Goal: Information Seeking & Learning: Learn about a topic

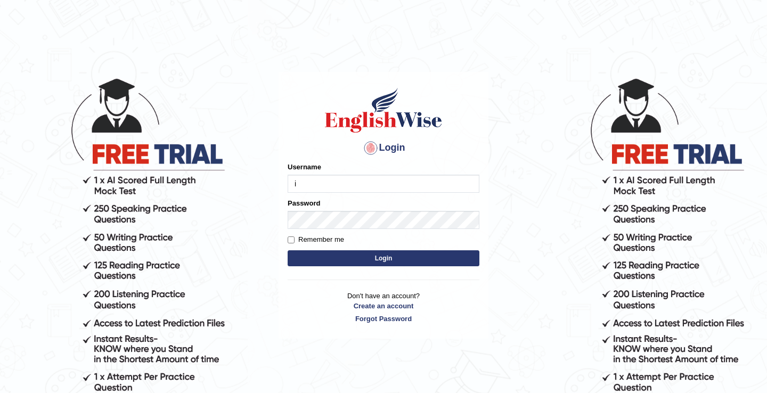
type input "issak"
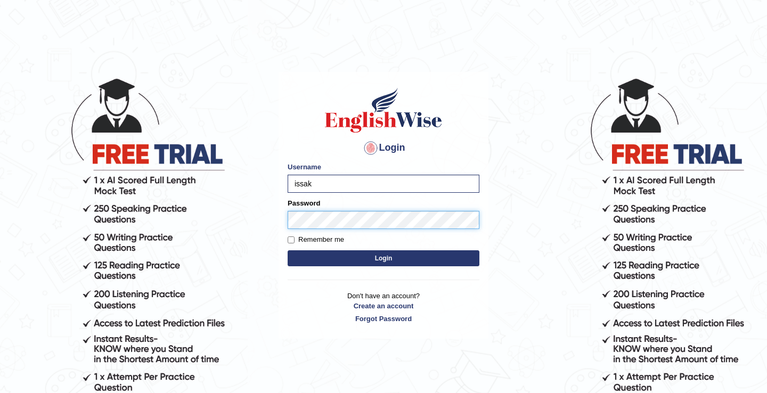
click at [288, 250] on button "Login" at bounding box center [384, 258] width 192 height 16
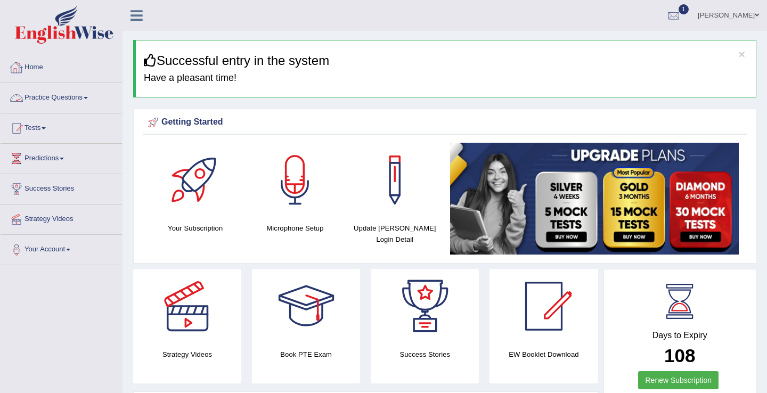
click at [69, 96] on link "Practice Questions" at bounding box center [61, 96] width 121 height 27
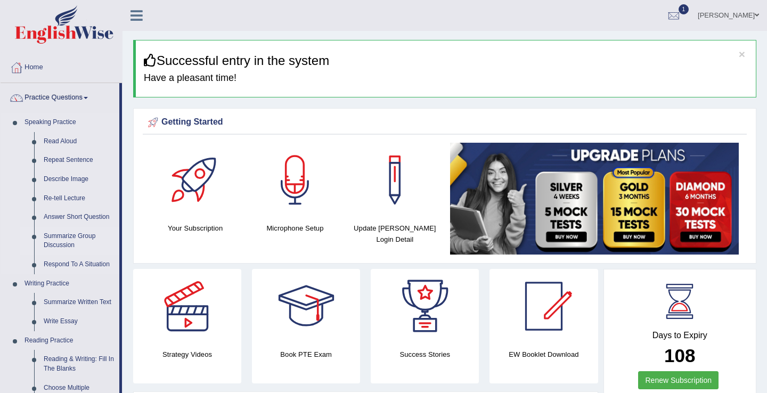
click at [67, 240] on link "Summarize Group Discussion" at bounding box center [79, 241] width 80 height 28
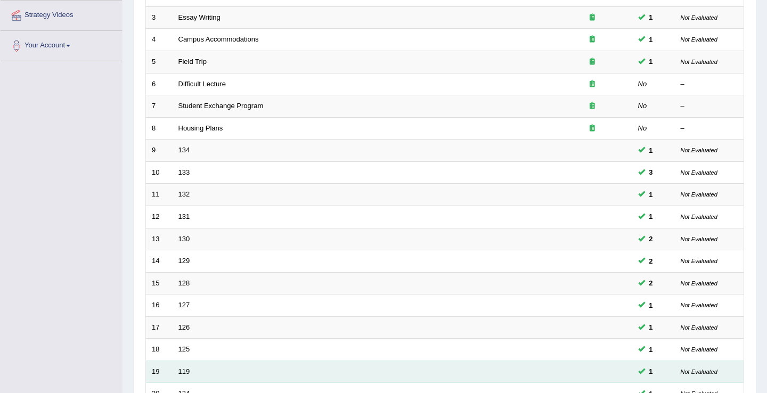
scroll to position [202, 0]
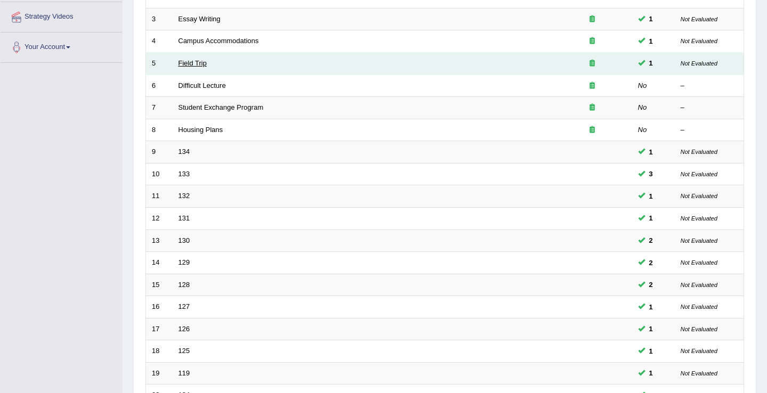
click at [186, 64] on link "Field Trip" at bounding box center [192, 63] width 28 height 8
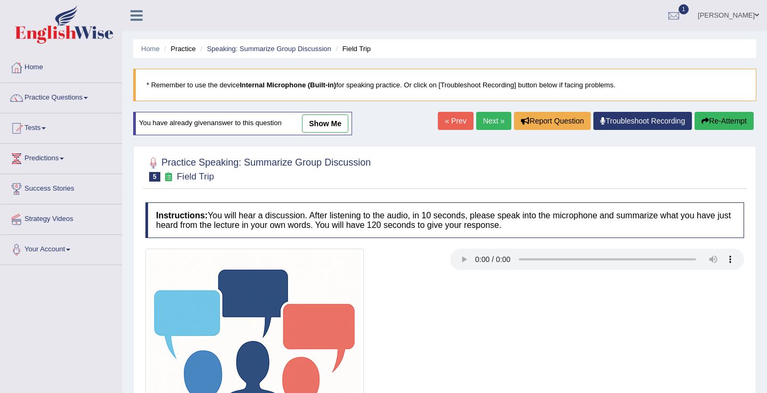
click at [481, 128] on link "Next »" at bounding box center [493, 121] width 35 height 18
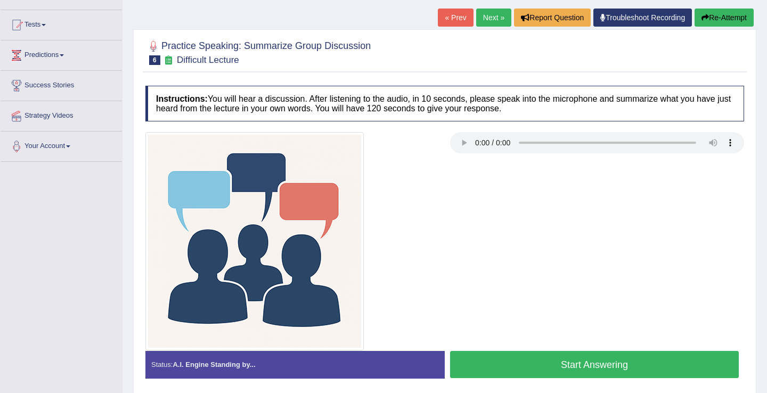
click at [589, 372] on button "Start Answering" at bounding box center [594, 364] width 289 height 27
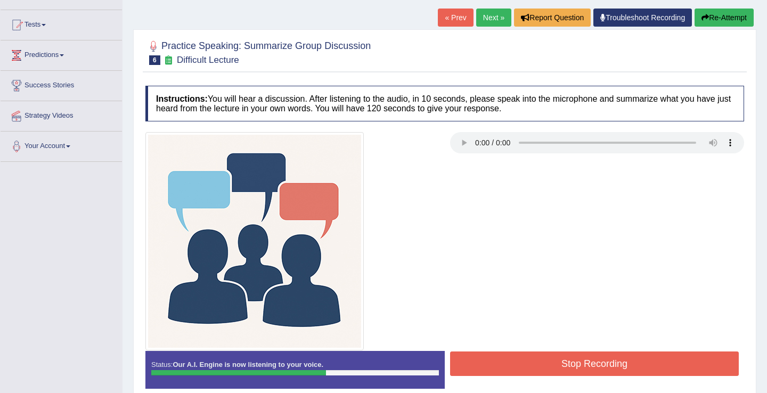
click at [593, 361] on button "Stop Recording" at bounding box center [594, 364] width 289 height 25
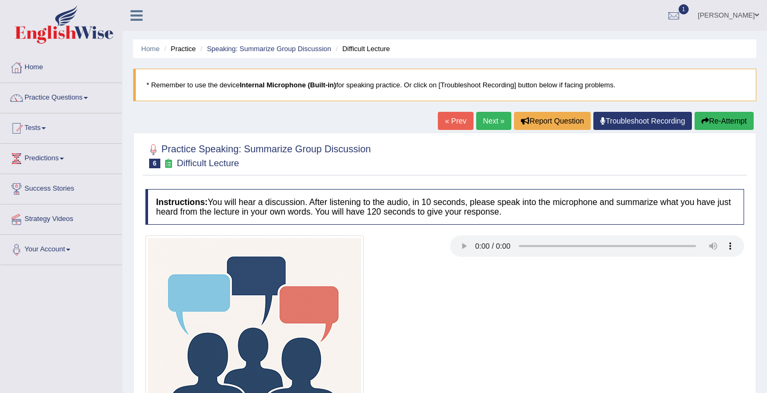
click at [486, 120] on link "Next »" at bounding box center [493, 121] width 35 height 18
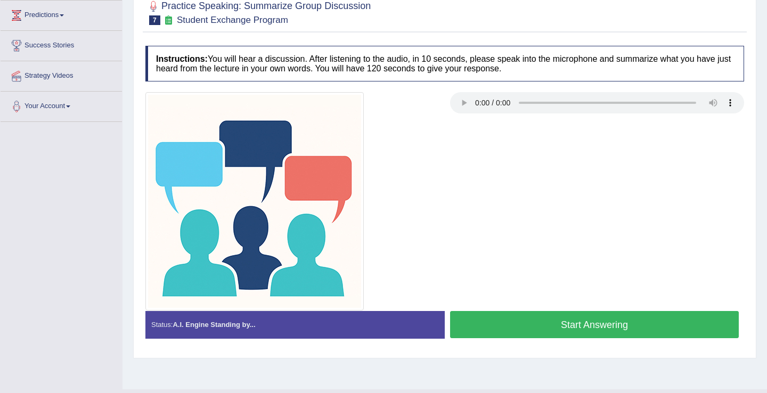
scroll to position [166, 0]
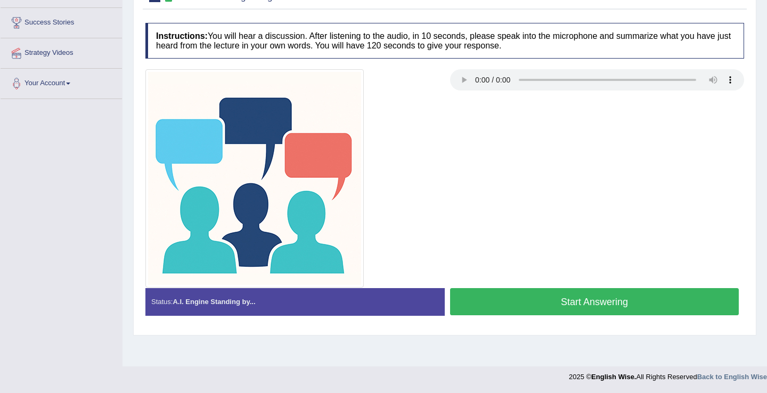
click at [482, 301] on button "Start Answering" at bounding box center [594, 301] width 289 height 27
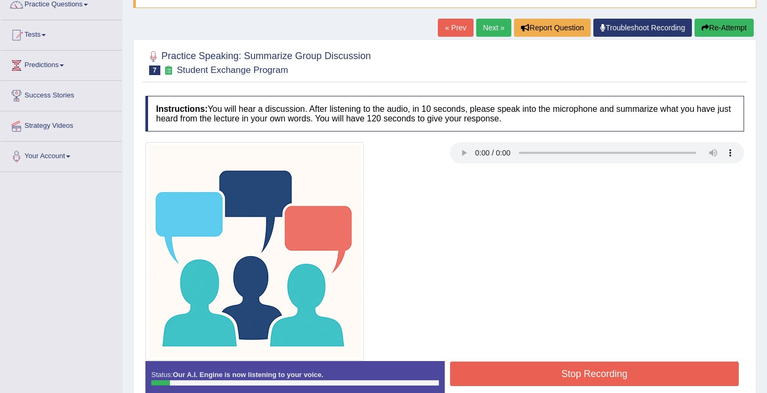
scroll to position [92, 0]
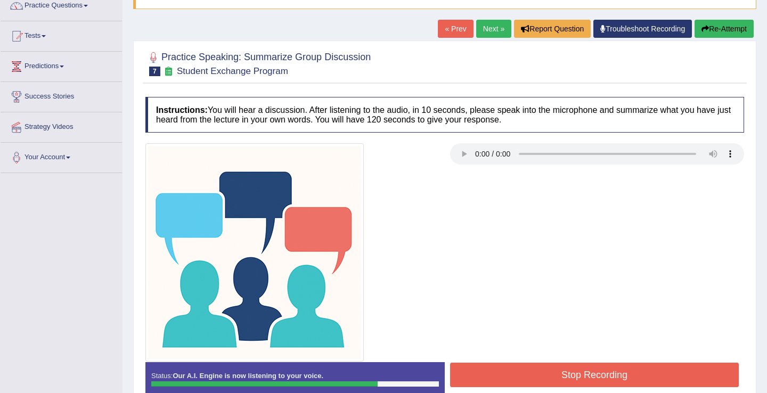
click at [534, 372] on button "Stop Recording" at bounding box center [594, 375] width 289 height 25
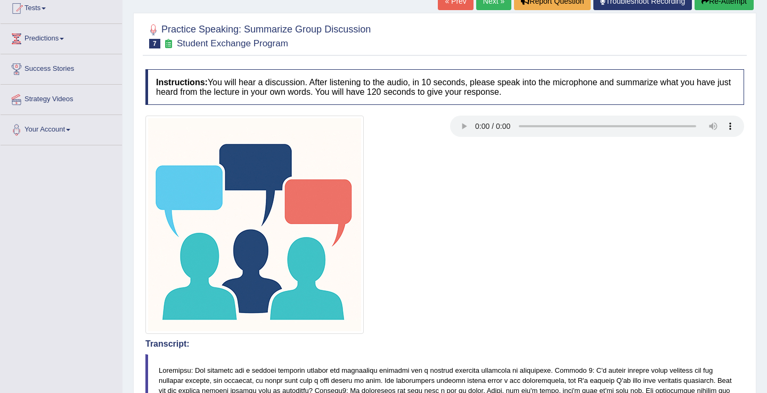
scroll to position [0, 0]
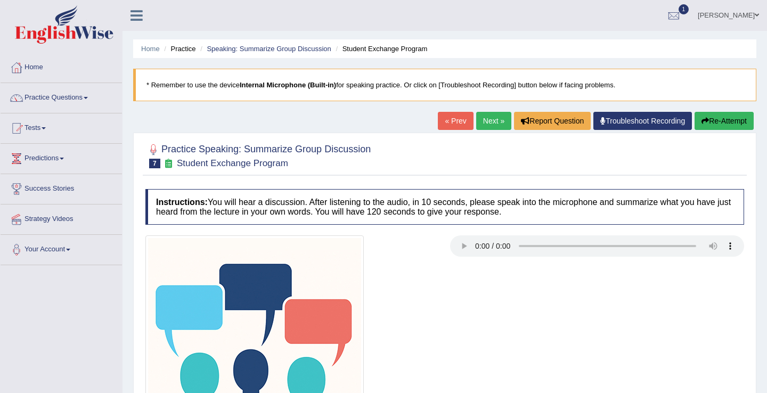
click at [485, 120] on link "Next »" at bounding box center [493, 121] width 35 height 18
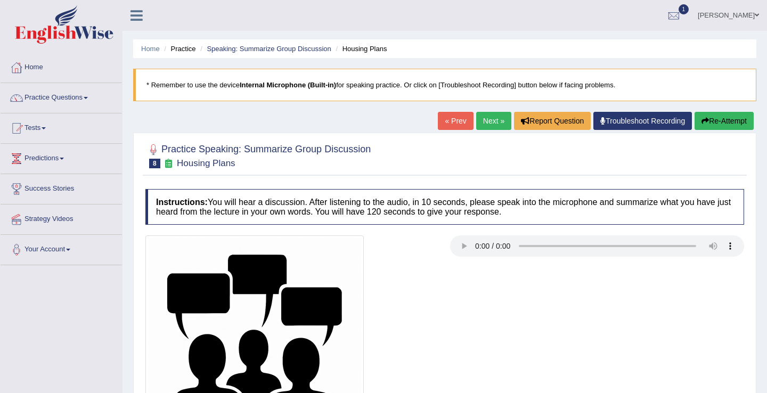
click at [450, 125] on link "« Prev" at bounding box center [455, 121] width 35 height 18
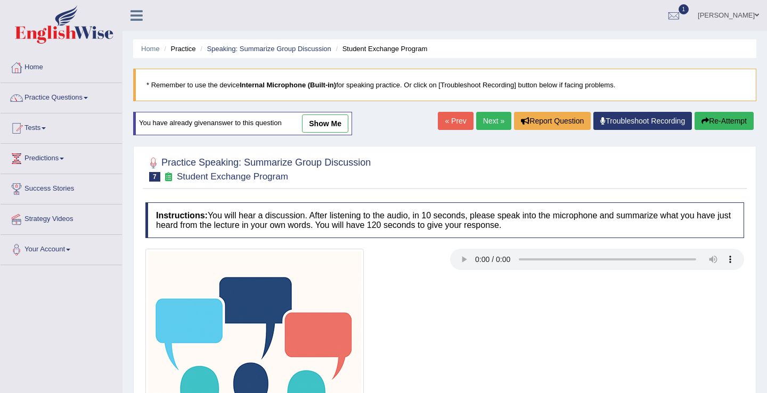
click at [488, 123] on link "Next »" at bounding box center [493, 121] width 35 height 18
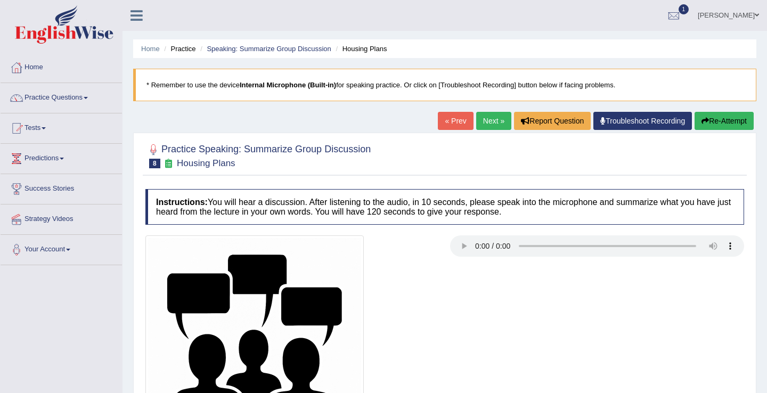
scroll to position [166, 0]
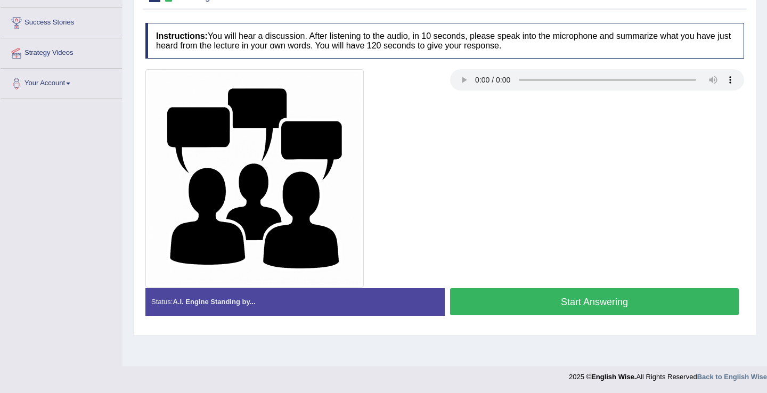
click at [486, 298] on button "Start Answering" at bounding box center [594, 301] width 289 height 27
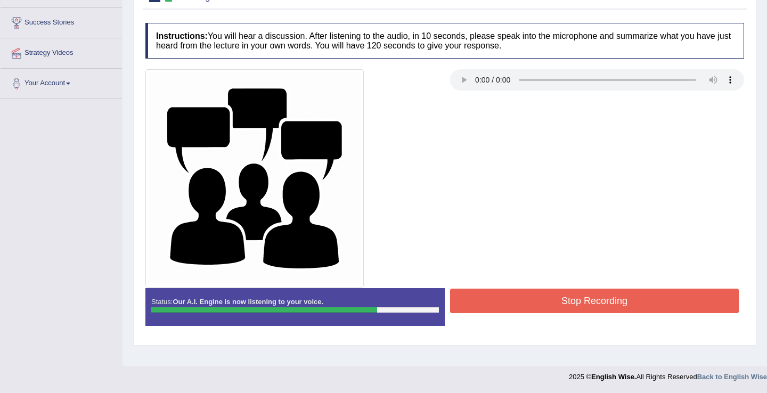
click at [524, 301] on button "Stop Recording" at bounding box center [594, 301] width 289 height 25
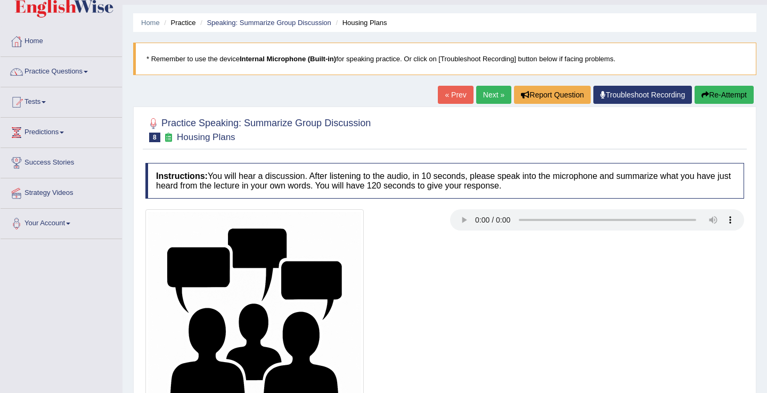
scroll to position [0, 0]
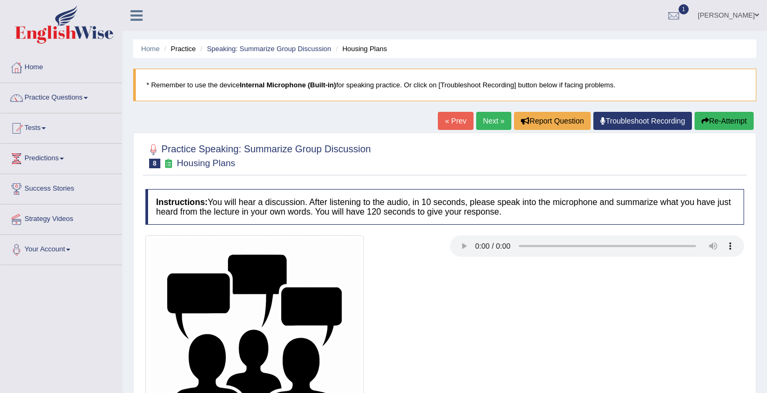
click at [484, 128] on link "Next »" at bounding box center [493, 121] width 35 height 18
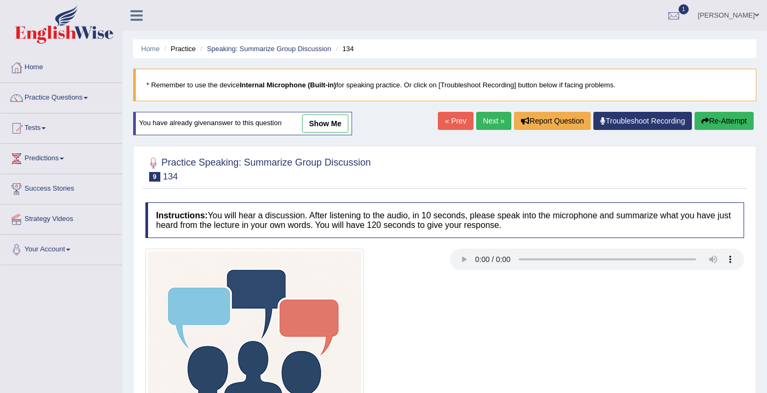
click at [456, 122] on link "« Prev" at bounding box center [455, 121] width 35 height 18
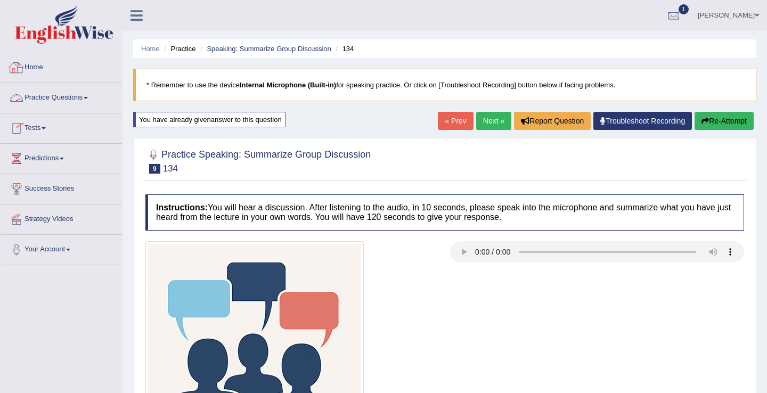
click at [36, 55] on link "Home" at bounding box center [61, 66] width 121 height 27
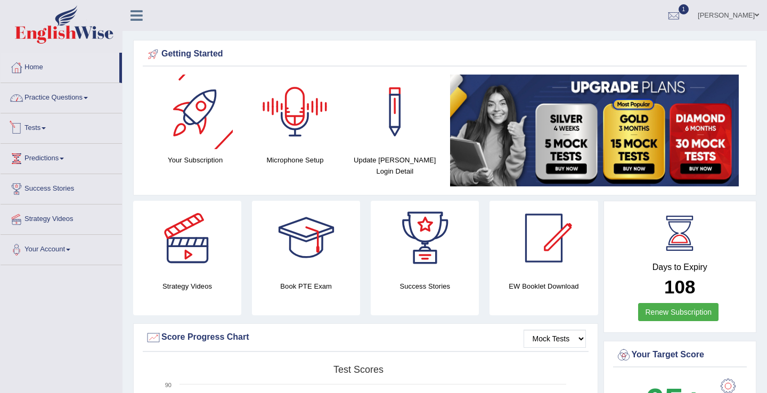
click at [69, 103] on link "Practice Questions" at bounding box center [61, 96] width 121 height 27
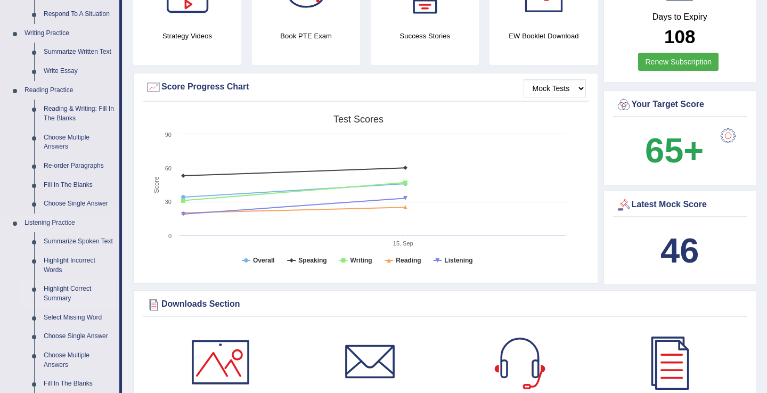
scroll to position [262, 0]
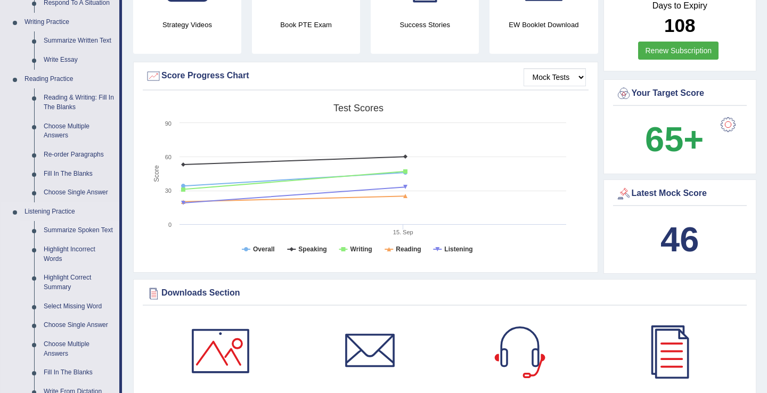
click at [66, 230] on link "Summarize Spoken Text" at bounding box center [79, 230] width 80 height 19
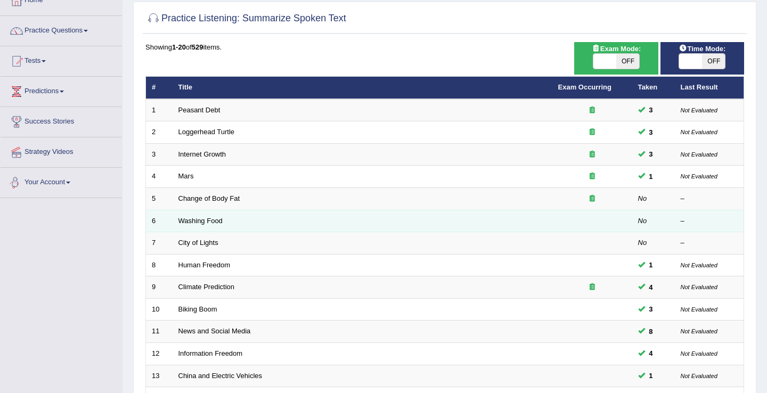
scroll to position [73, 0]
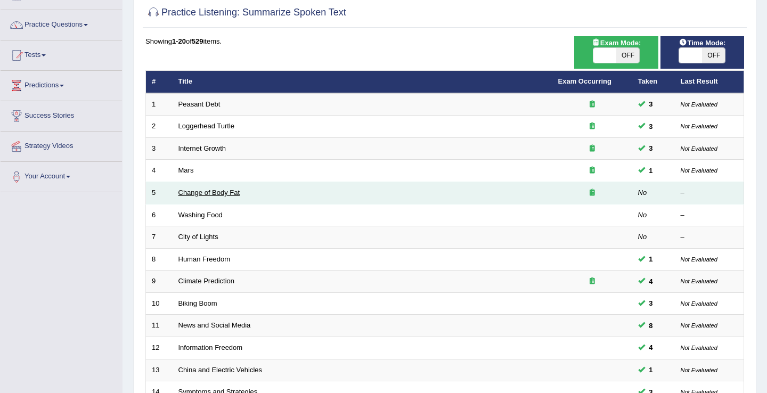
click at [191, 195] on link "Change of Body Fat" at bounding box center [209, 193] width 62 height 8
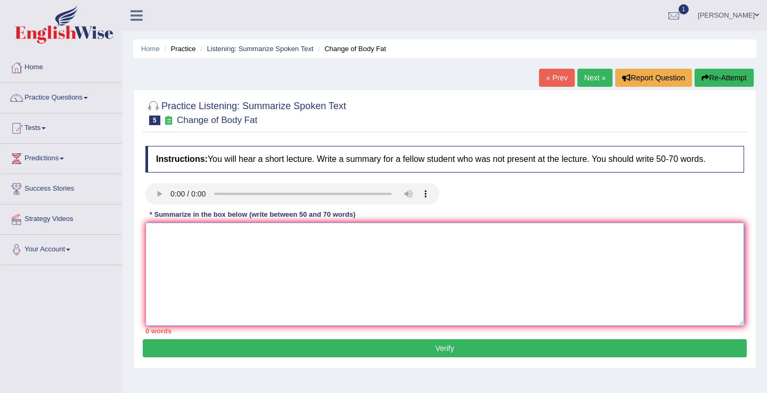
click at [212, 267] on textarea at bounding box center [444, 274] width 599 height 103
click at [209, 257] on textarea at bounding box center [444, 274] width 599 height 103
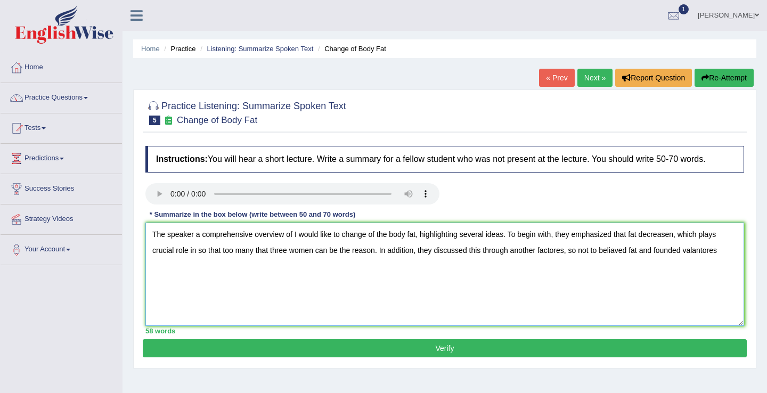
click at [704, 251] on textarea "The speaker a comprehensive overview of I would like to change of the body fat,…" at bounding box center [444, 274] width 599 height 103
click at [731, 254] on textarea "The speaker a comprehensive overview of I would like to change of the body fat,…" at bounding box center [444, 274] width 599 height 103
type textarea "The speaker a comprehensive overview of I would like to change of the body fat,…"
click at [452, 347] on button "Verify" at bounding box center [445, 348] width 604 height 18
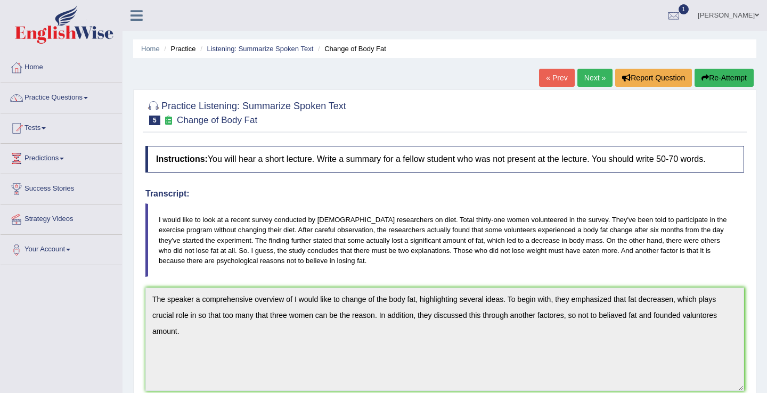
click at [723, 71] on button "Re-Attempt" at bounding box center [724, 78] width 59 height 18
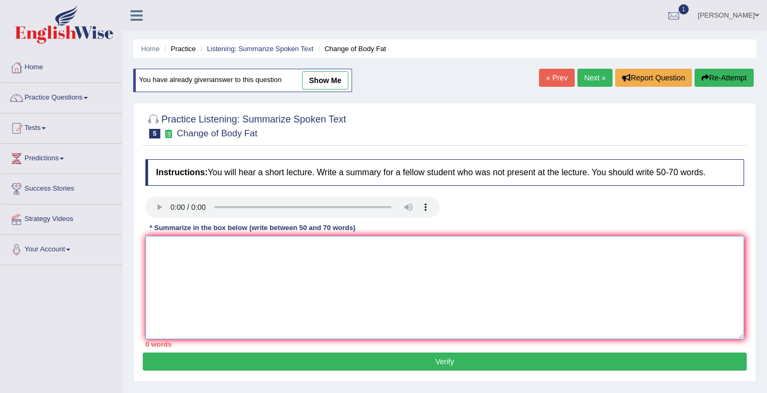
paste textarea "However, alongside benefits, there are drawbacks which impact both individuals …"
type textarea "However, alongside benefits, there are drawbacks which impact both individuals …"
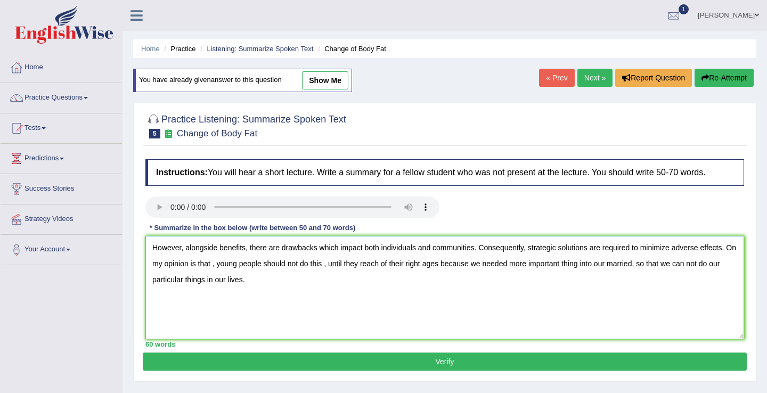
drag, startPoint x: 150, startPoint y: 248, endPoint x: 219, endPoint y: 310, distance: 92.1
click at [219, 310] on textarea "However, alongside benefits, there are drawbacks which impact both individuals …" at bounding box center [444, 287] width 599 height 103
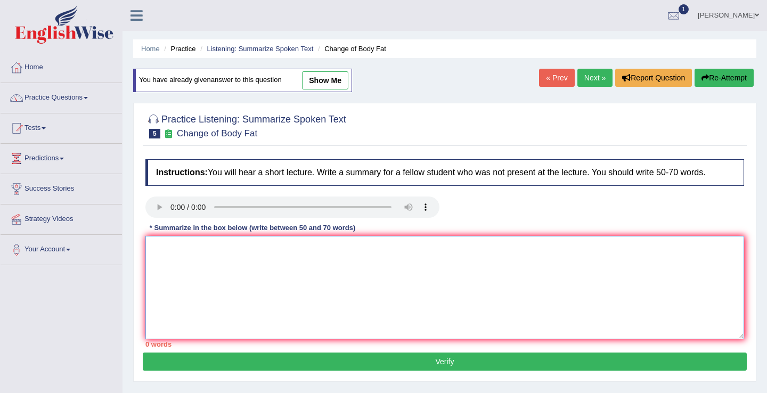
paste textarea "However, alongside benefits, there are drawbacks which impact both individuals …"
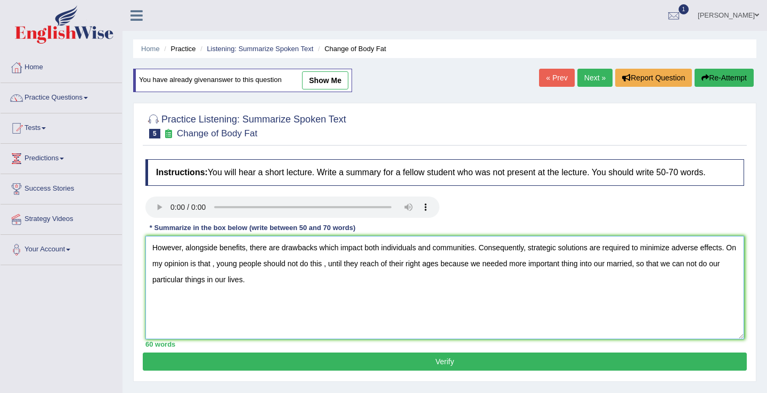
type textarea "However, alongside benefits, there are drawbacks which impact both individuals …"
click at [550, 75] on link "« Prev" at bounding box center [556, 78] width 35 height 18
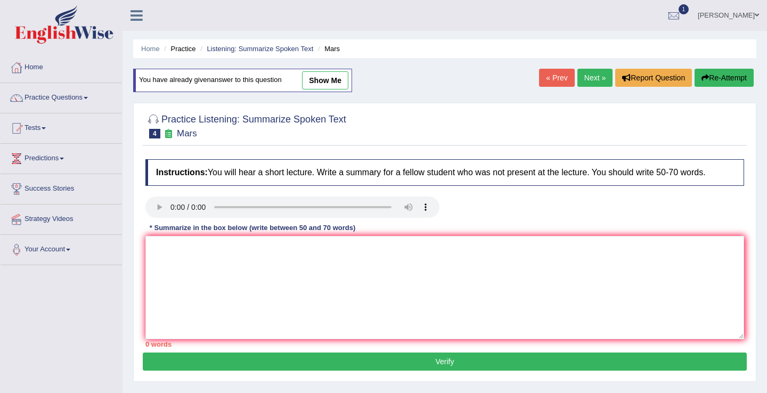
click at [591, 82] on link "Next »" at bounding box center [595, 78] width 35 height 18
click at [331, 82] on link "show me" at bounding box center [325, 80] width 46 height 18
type textarea "The speaker a comprehensive overview of I would like to change of the body fat,…"
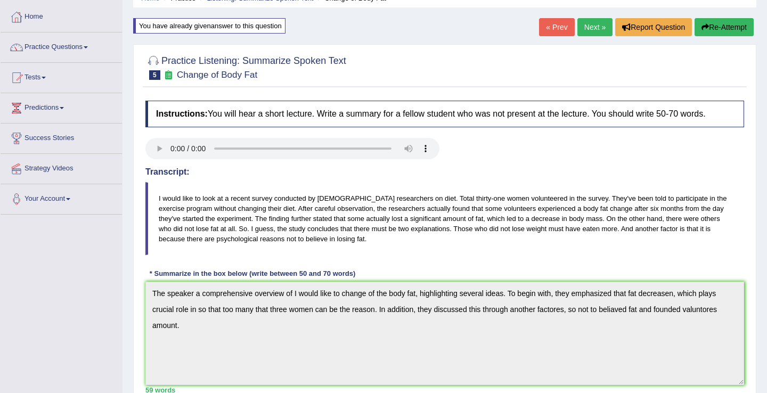
scroll to position [51, 0]
click at [721, 26] on button "Re-Attempt" at bounding box center [724, 27] width 59 height 18
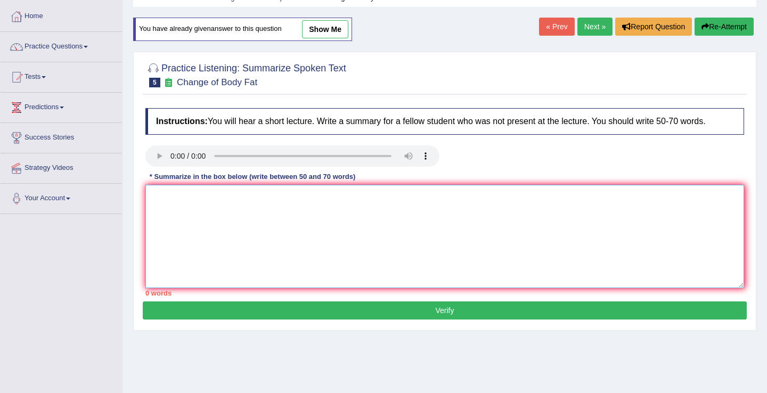
scroll to position [51, 0]
paste textarea "The speaker a comprehensive overview of I would like to change of the body fat,…"
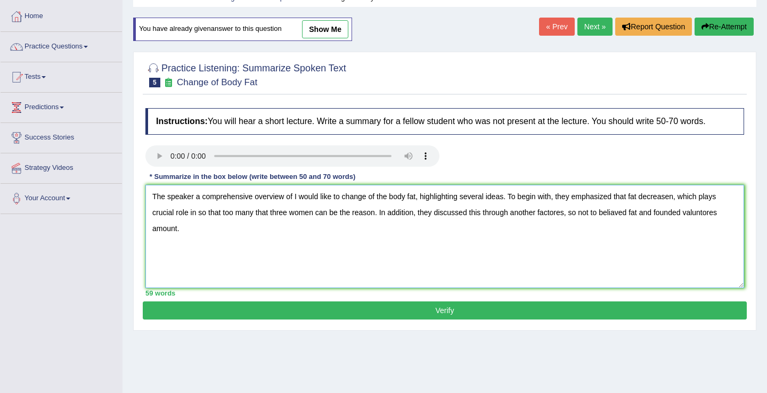
click at [679, 201] on textarea "The speaker a comprehensive overview of I would like to change of the body fat,…" at bounding box center [444, 236] width 599 height 103
click at [707, 214] on textarea "The speaker a comprehensive overview of I would like to change of the body fat,…" at bounding box center [444, 236] width 599 height 103
click at [705, 214] on textarea "The speaker a comprehensive overview of I would like to change of the body fat,…" at bounding box center [444, 236] width 599 height 103
click at [703, 213] on textarea "The speaker a comprehensive overview of I would like to change of the body fat,…" at bounding box center [444, 236] width 599 height 103
click at [724, 212] on textarea "The speaker a comprehensive overview of I would like to change of the body fat,…" at bounding box center [444, 236] width 599 height 103
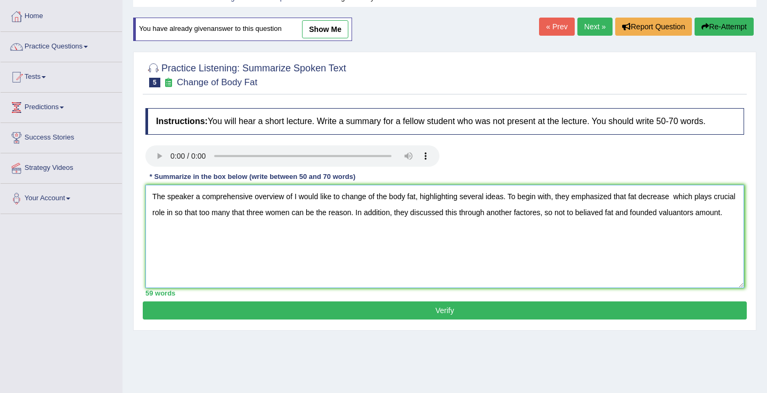
click at [622, 214] on textarea "The speaker a comprehensive overview of I would like to change of the body fat,…" at bounding box center [444, 236] width 599 height 103
click at [570, 211] on textarea "The speaker a comprehensive overview of I would like to change of the body fat,…" at bounding box center [444, 236] width 599 height 103
type textarea "The speaker a comprehensive overview of I would like to change of the body fat,…"
click at [322, 305] on button "Verify" at bounding box center [445, 311] width 604 height 18
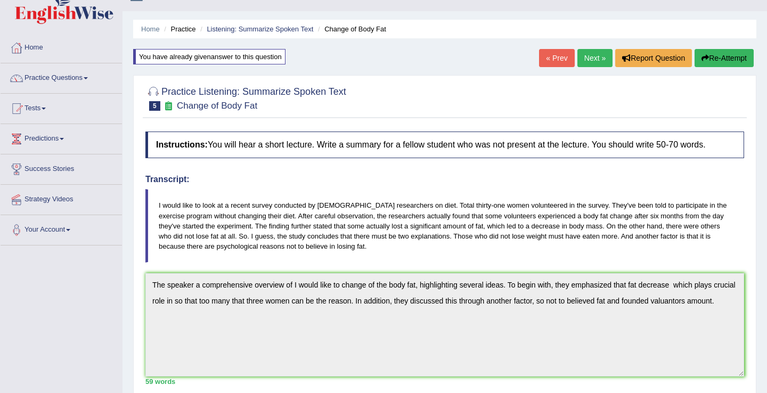
scroll to position [0, 0]
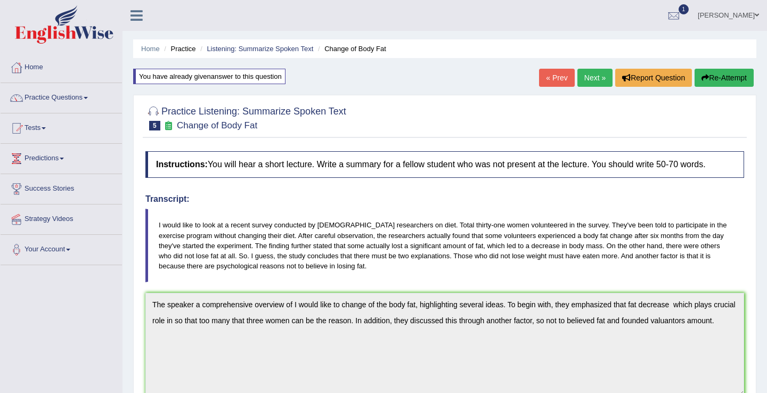
click at [708, 75] on button "Re-Attempt" at bounding box center [724, 78] width 59 height 18
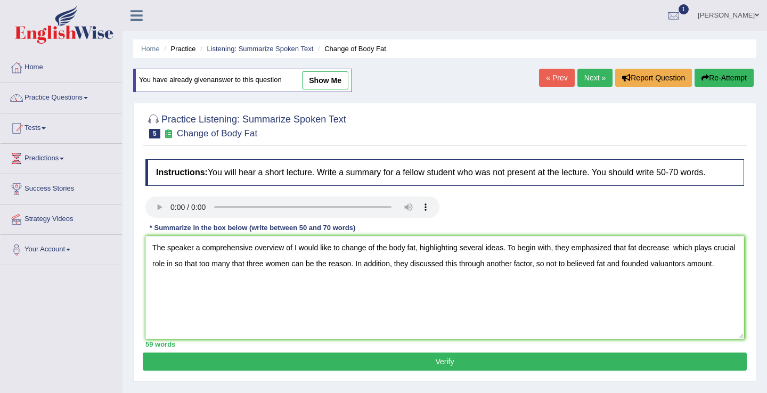
click at [722, 265] on textarea "The speaker a comprehensive overview of I would like to change of the body fat,…" at bounding box center [444, 287] width 599 height 103
click at [187, 275] on textarea "The speaker a comprehensive overview of I would like to change of the body fat,…" at bounding box center [444, 287] width 599 height 103
type textarea "The speaker a comprehensive overview of I would like to change of the body fat,…"
click at [355, 353] on div "Instructions: You will hear a short lecture. Write a summary for a fellow stude…" at bounding box center [445, 253] width 604 height 199
click at [359, 363] on button "Verify" at bounding box center [445, 362] width 604 height 18
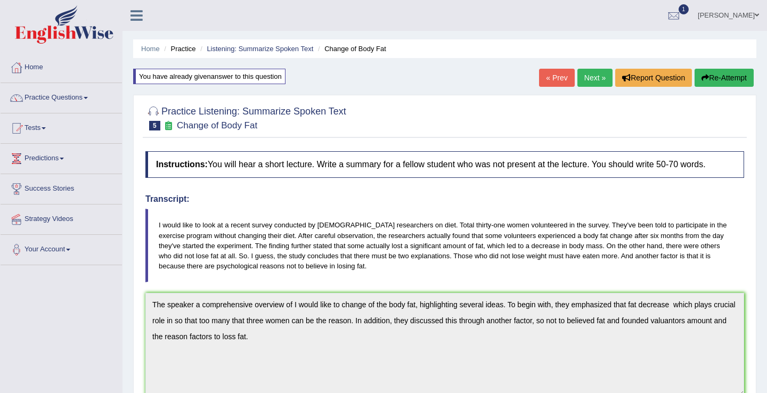
click at [583, 76] on link "Next »" at bounding box center [595, 78] width 35 height 18
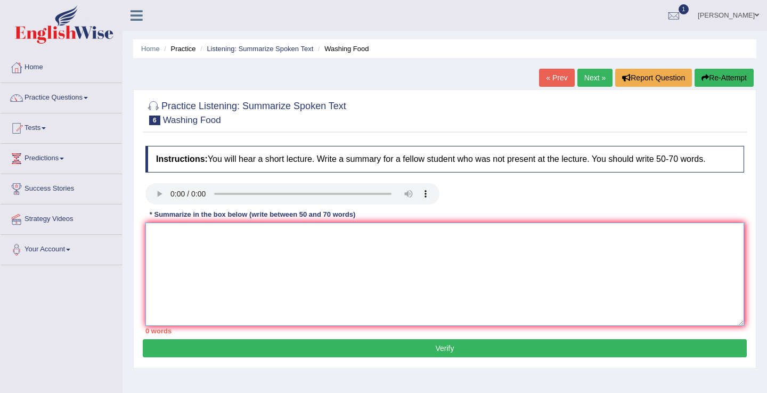
click at [231, 282] on textarea at bounding box center [444, 274] width 599 height 103
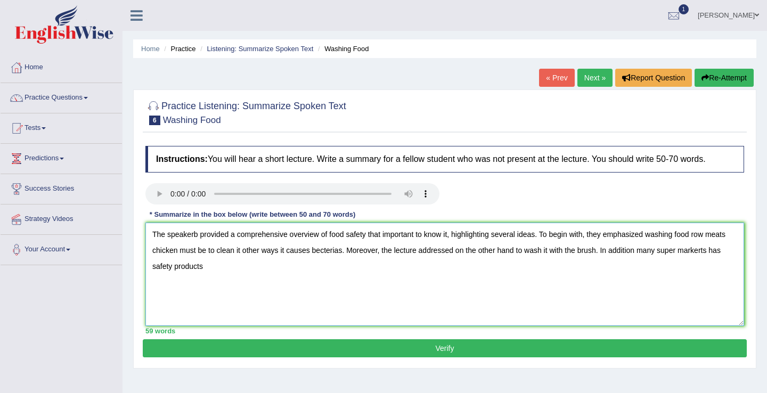
click at [732, 251] on textarea "The speakerb provided a comprehensive overview of food safety that important to…" at bounding box center [444, 274] width 599 height 103
click at [207, 269] on textarea "The speakerb provided a comprehensive overview of food safety that important to…" at bounding box center [444, 274] width 599 height 103
type textarea "The speakerb provided a comprehensive overview of food safety that important to…"
click at [415, 352] on button "Verify" at bounding box center [445, 348] width 604 height 18
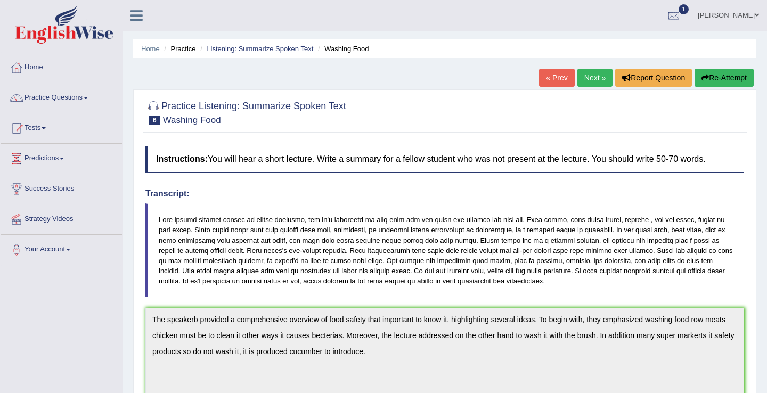
click at [722, 80] on button "Re-Attempt" at bounding box center [724, 78] width 59 height 18
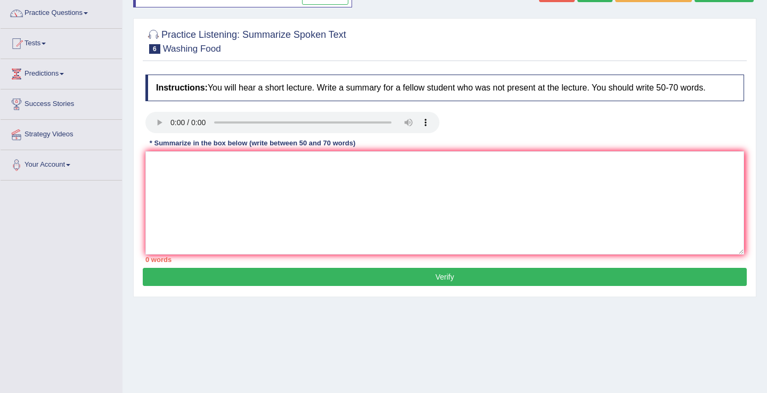
scroll to position [85, 0]
paste textarea "The speakerb provided a comprehensive overview of food safety that important to…"
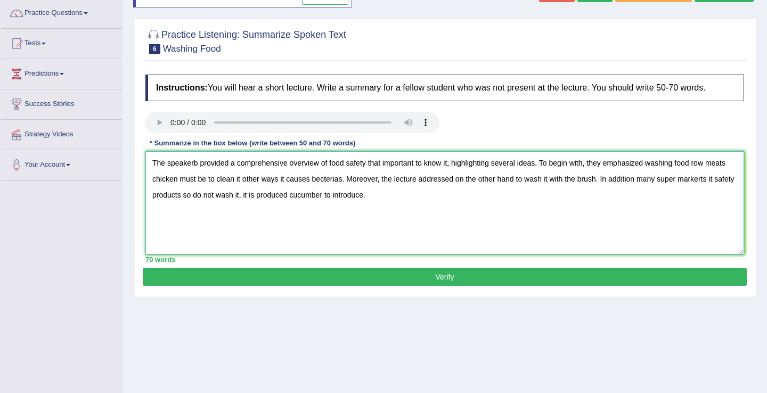
click at [642, 180] on textarea "The speakerb provided a comprehensive overview of food safety that important to…" at bounding box center [444, 202] width 599 height 103
click at [717, 178] on textarea "The speakerb provided a comprehensive overview of food safety that important to…" at bounding box center [444, 202] width 599 height 103
click at [711, 180] on textarea "The speakerb provided a comprehensive overview of food safety that important to…" at bounding box center [444, 202] width 599 height 103
click at [323, 181] on textarea "The speakerb provided a comprehensive overview of food safety that important to…" at bounding box center [444, 202] width 599 height 103
click at [347, 179] on textarea "The speakerb provided a comprehensive overview of food safety that important to…" at bounding box center [444, 202] width 599 height 103
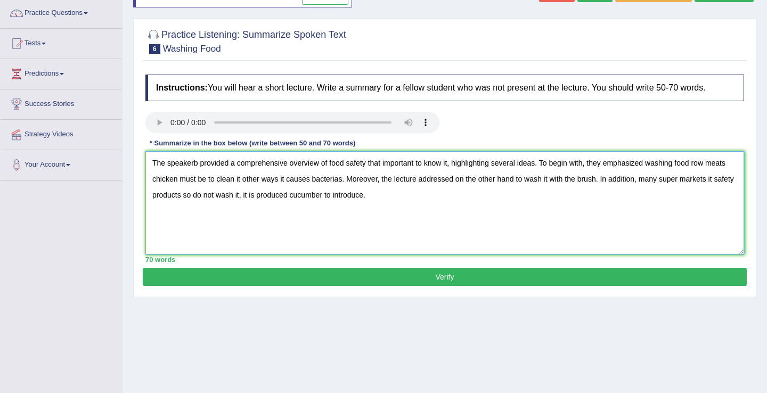
click at [344, 182] on textarea "The speakerb provided a comprehensive overview of food safety that important to…" at bounding box center [444, 202] width 599 height 103
click at [199, 165] on textarea "The speakerb provided a comprehensive overview of food safety that important to…" at bounding box center [444, 202] width 599 height 103
click at [172, 198] on textarea "The speaker provided a comprehensive overview of food safety that important to …" at bounding box center [444, 202] width 599 height 103
type textarea "The speaker provided a comprehensive overview of food safety that important to …"
click at [427, 283] on button "Verify" at bounding box center [445, 277] width 604 height 18
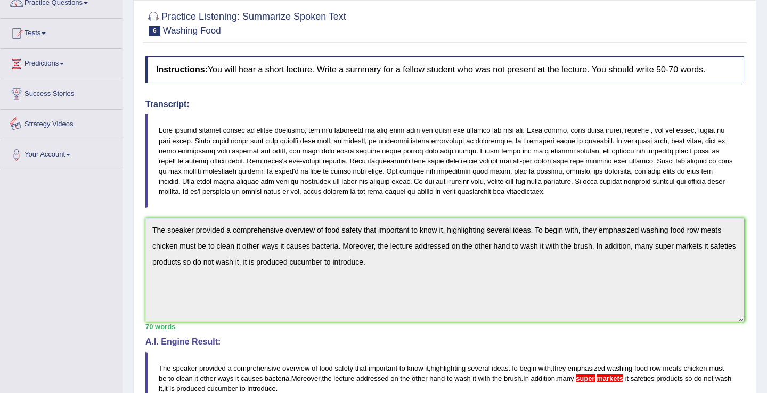
scroll to position [0, 0]
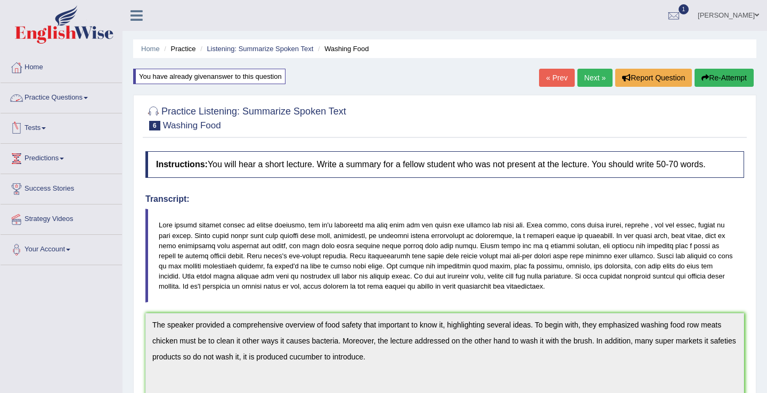
click at [76, 99] on link "Practice Questions" at bounding box center [61, 96] width 121 height 27
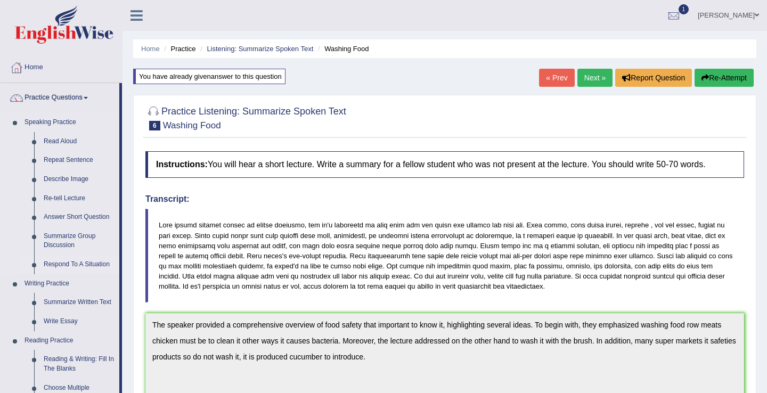
click at [70, 266] on link "Respond To A Situation" at bounding box center [79, 264] width 80 height 19
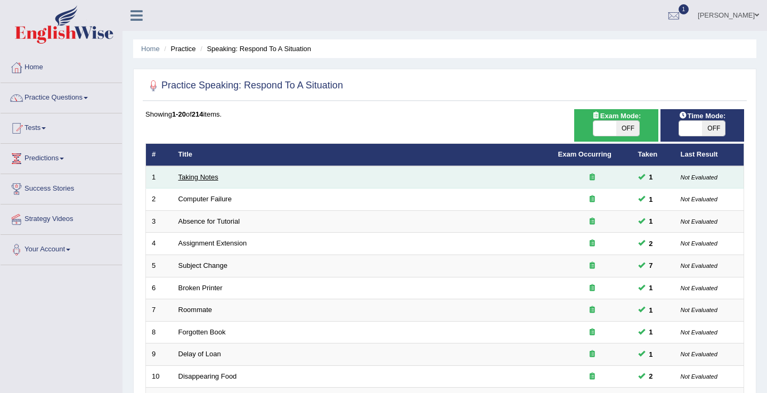
click at [186, 178] on link "Taking Notes" at bounding box center [198, 177] width 40 height 8
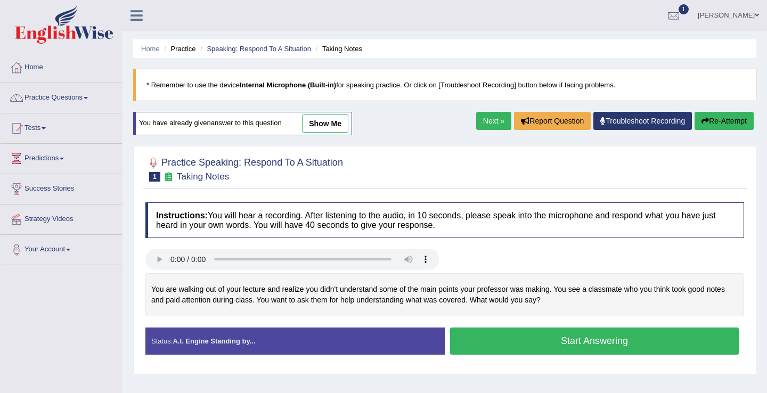
click at [331, 125] on link "show me" at bounding box center [325, 124] width 46 height 18
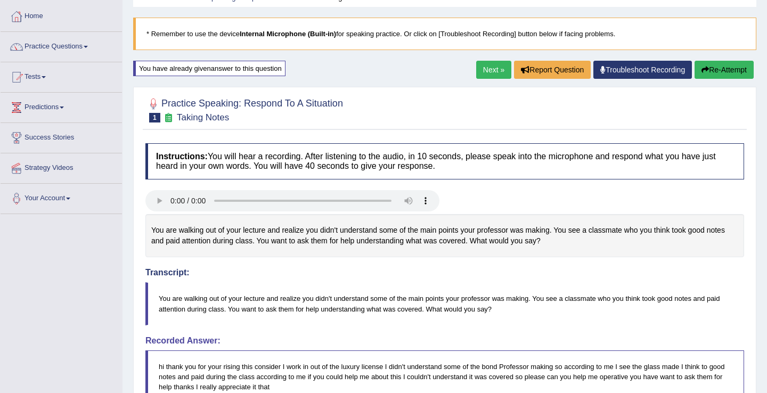
scroll to position [50, 0]
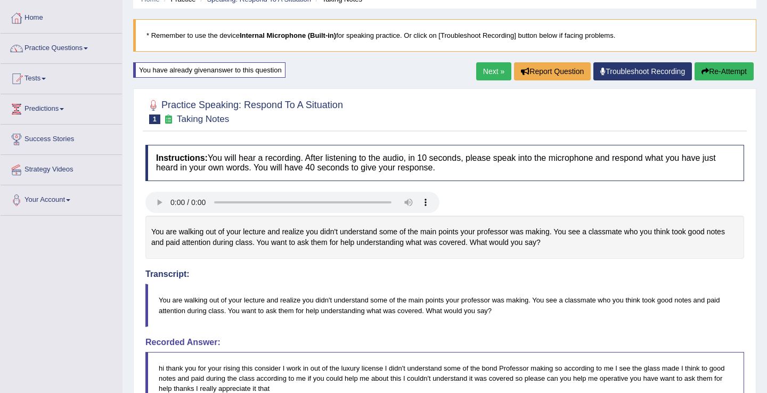
click at [486, 71] on link "Next »" at bounding box center [493, 71] width 35 height 18
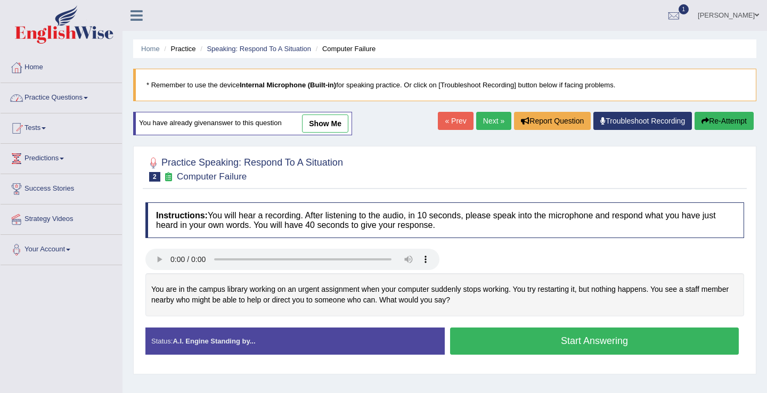
click at [326, 123] on link "show me" at bounding box center [325, 124] width 46 height 18
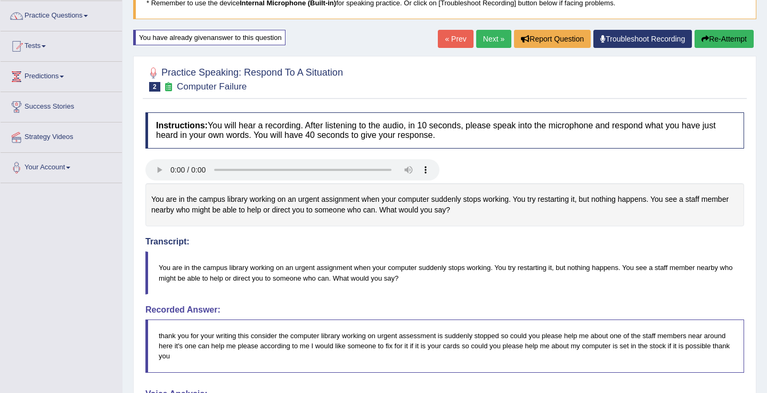
scroll to position [84, 0]
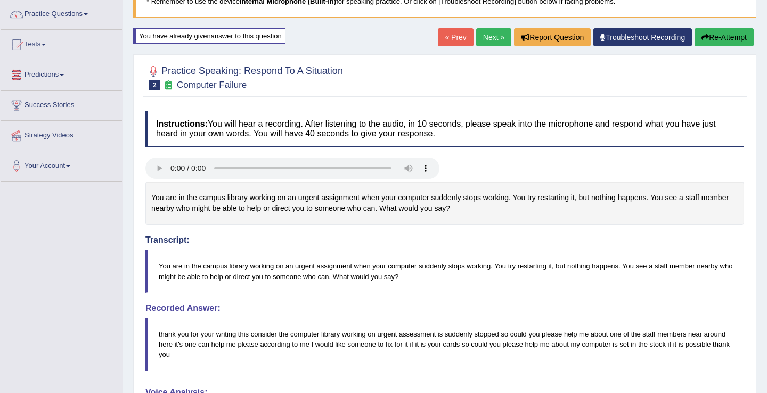
click at [476, 44] on link "Next »" at bounding box center [493, 37] width 35 height 18
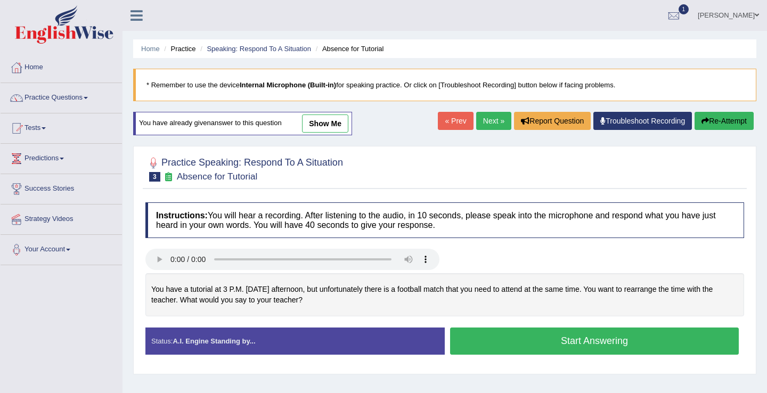
click at [476, 45] on ul "Home Practice Speaking: Respond To A Situation Absence for Tutorial" at bounding box center [444, 48] width 623 height 19
click at [333, 124] on link "show me" at bounding box center [325, 124] width 46 height 18
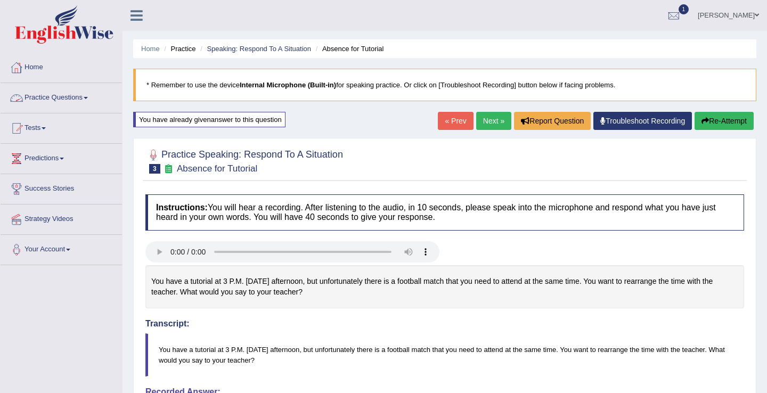
click at [67, 102] on link "Practice Questions" at bounding box center [61, 96] width 121 height 27
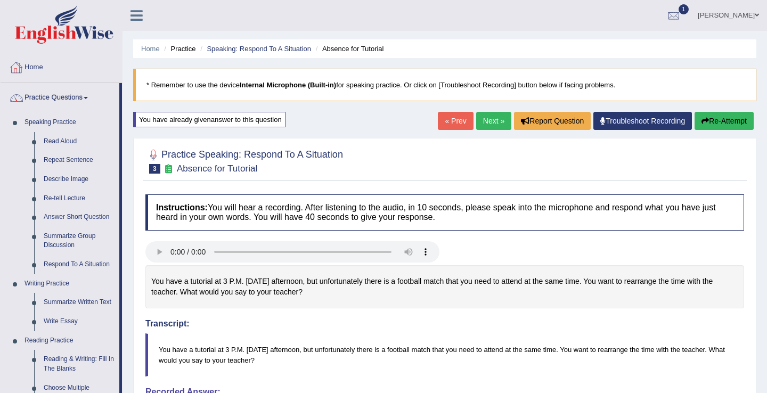
click at [31, 68] on link "Home" at bounding box center [61, 66] width 121 height 27
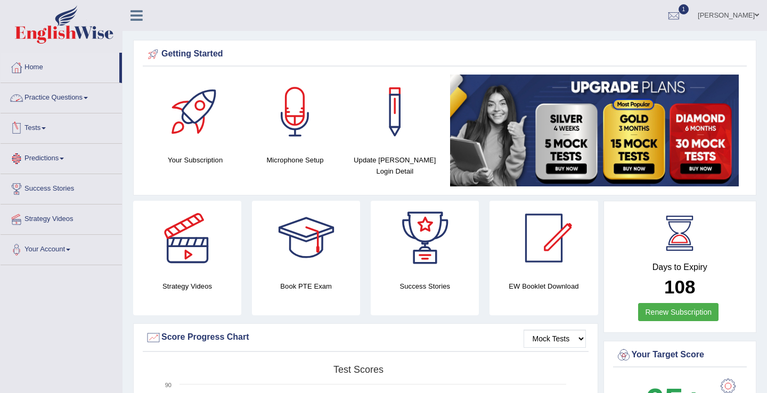
click at [52, 100] on link "Practice Questions" at bounding box center [61, 96] width 121 height 27
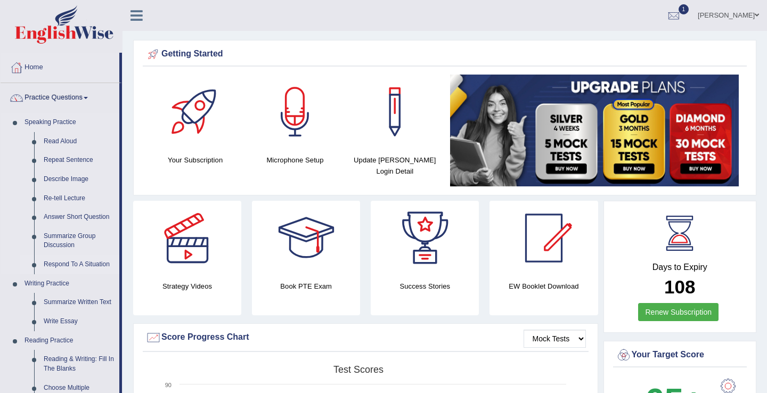
click at [68, 265] on link "Respond To A Situation" at bounding box center [79, 264] width 80 height 19
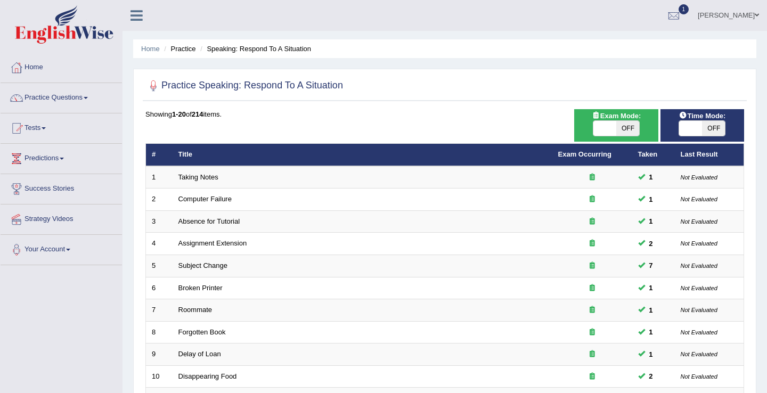
click at [627, 124] on span "OFF" at bounding box center [627, 128] width 23 height 15
checkbox input "true"
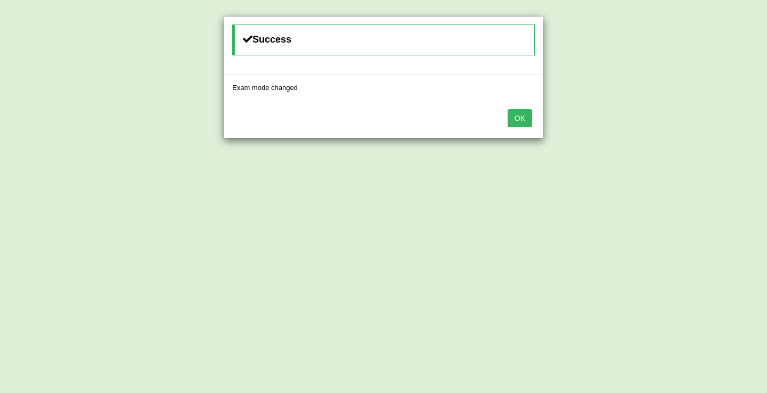
click at [523, 117] on button "OK" at bounding box center [520, 118] width 25 height 18
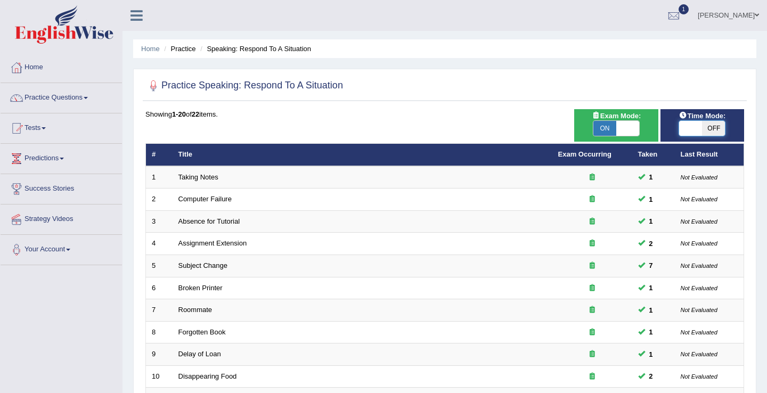
click at [699, 129] on span at bounding box center [690, 128] width 23 height 15
checkbox input "true"
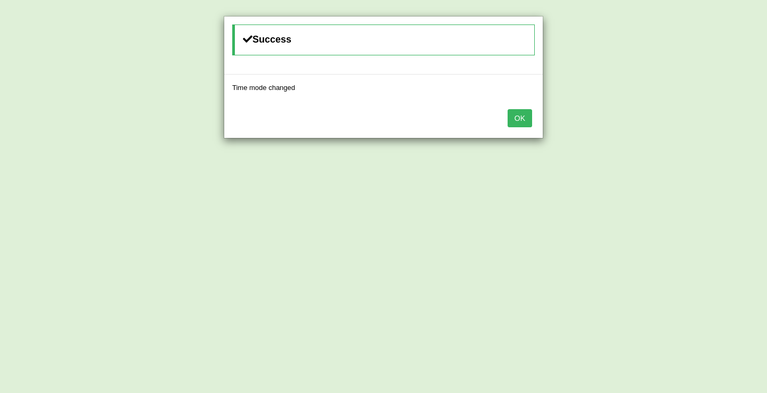
click at [516, 120] on button "OK" at bounding box center [520, 118] width 25 height 18
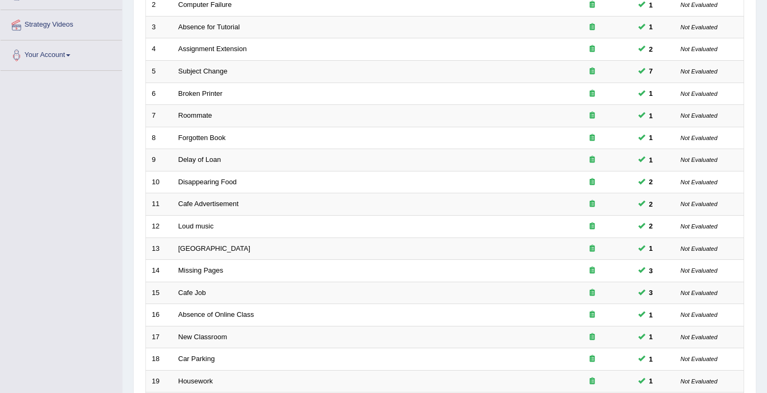
scroll to position [312, 0]
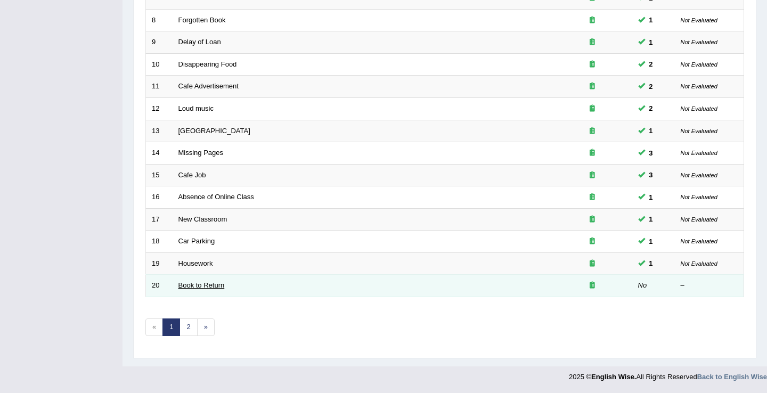
click at [199, 284] on link "Book to Return" at bounding box center [201, 285] width 46 height 8
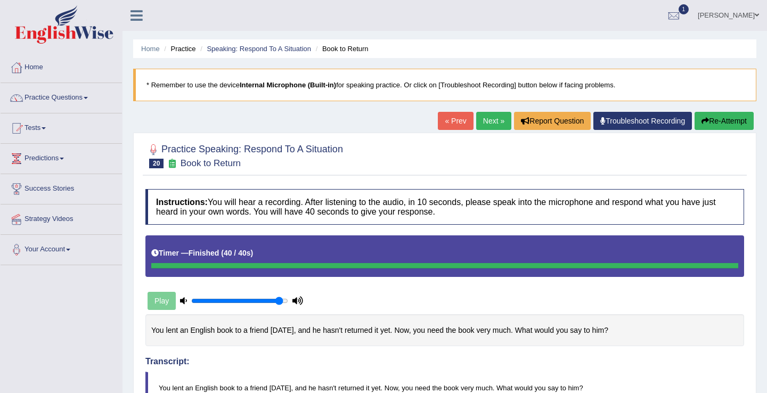
click at [491, 120] on link "Next »" at bounding box center [493, 121] width 35 height 18
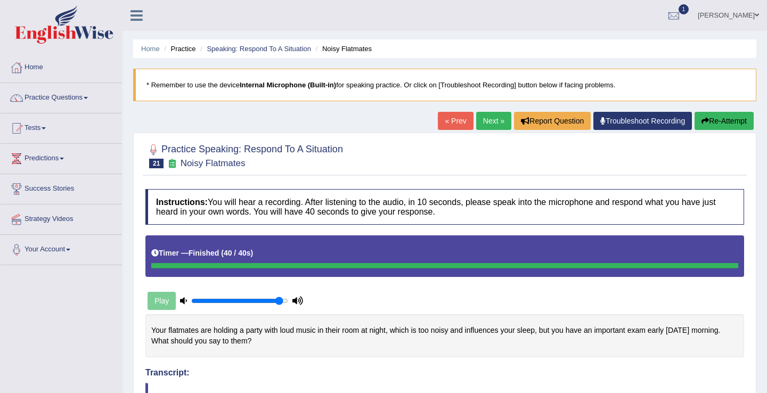
click at [447, 124] on link "« Prev" at bounding box center [455, 121] width 35 height 18
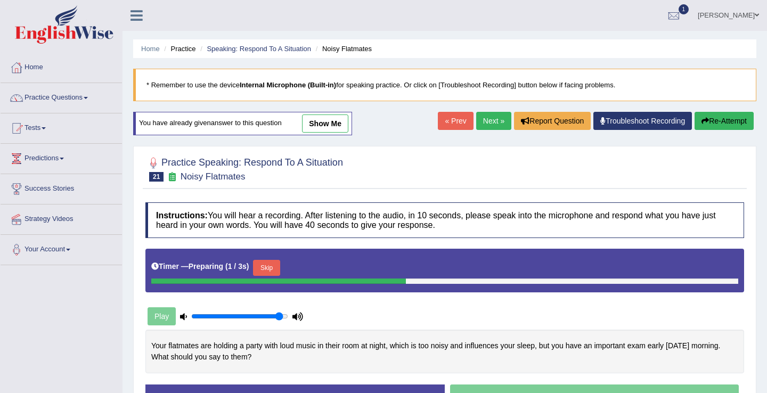
click at [273, 267] on button "Skip" at bounding box center [266, 268] width 27 height 16
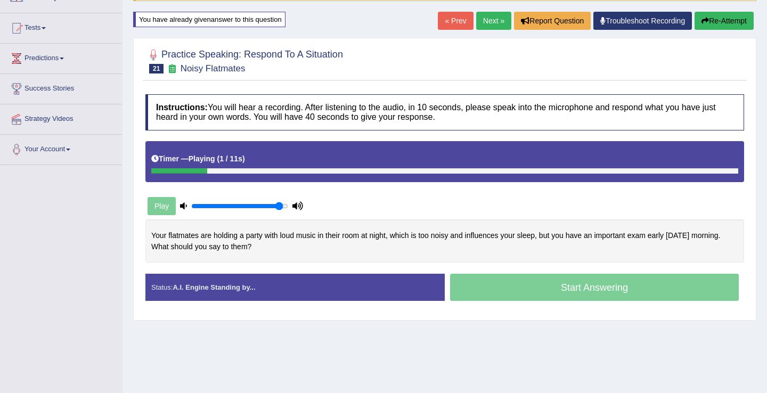
scroll to position [118, 0]
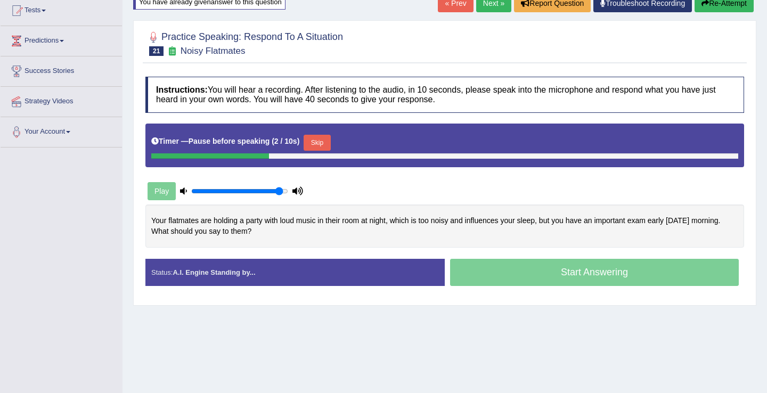
click at [323, 144] on button "Skip" at bounding box center [317, 143] width 27 height 16
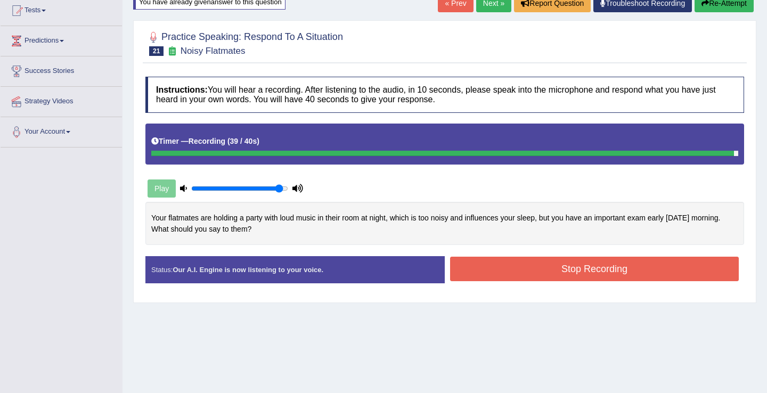
click at [500, 268] on button "Stop Recording" at bounding box center [594, 269] width 289 height 25
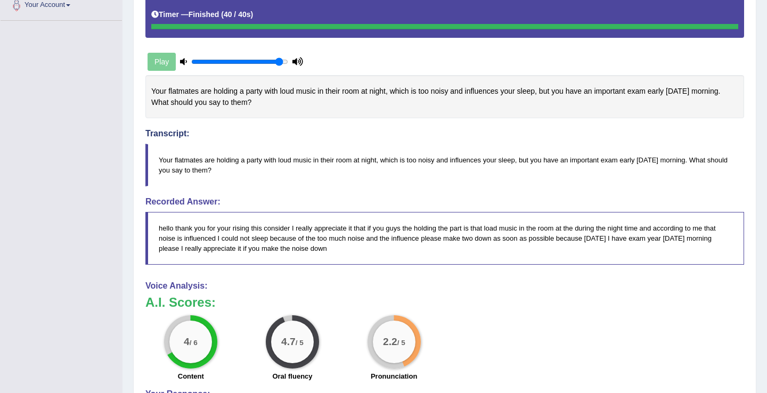
scroll to position [0, 0]
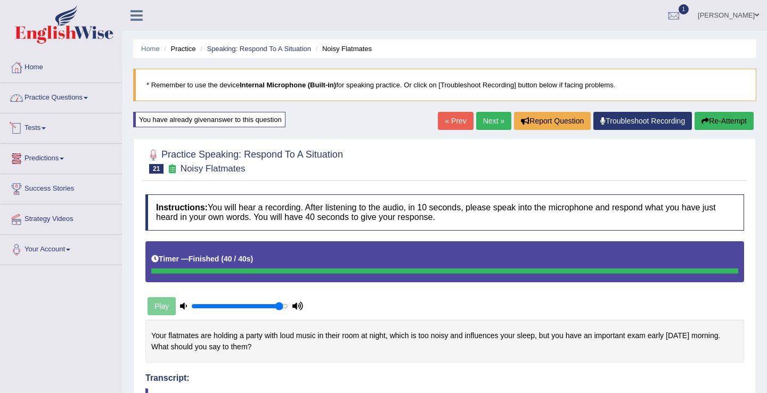
click at [72, 107] on link "Practice Questions" at bounding box center [61, 96] width 121 height 27
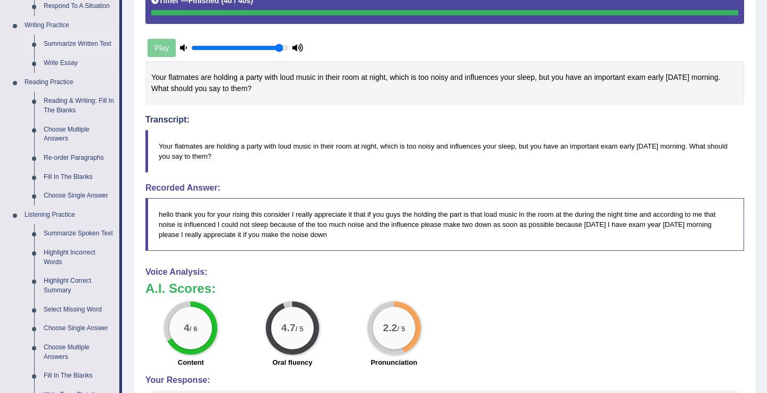
scroll to position [451, 0]
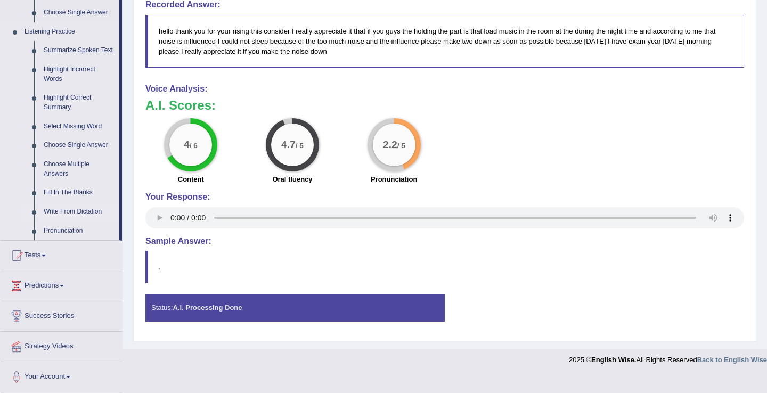
click at [69, 213] on link "Write From Dictation" at bounding box center [79, 211] width 80 height 19
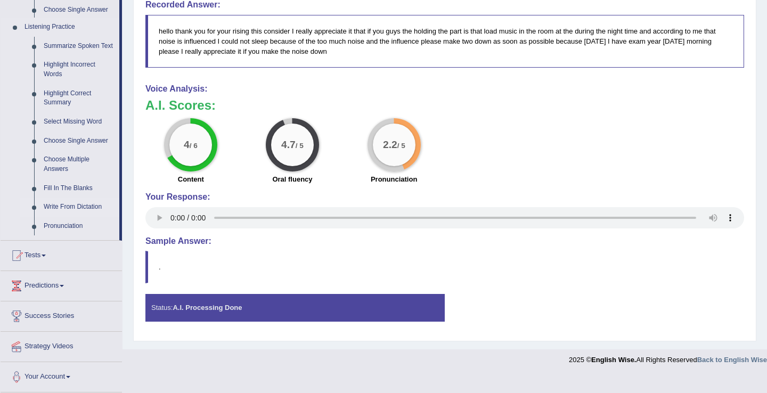
scroll to position [425, 0]
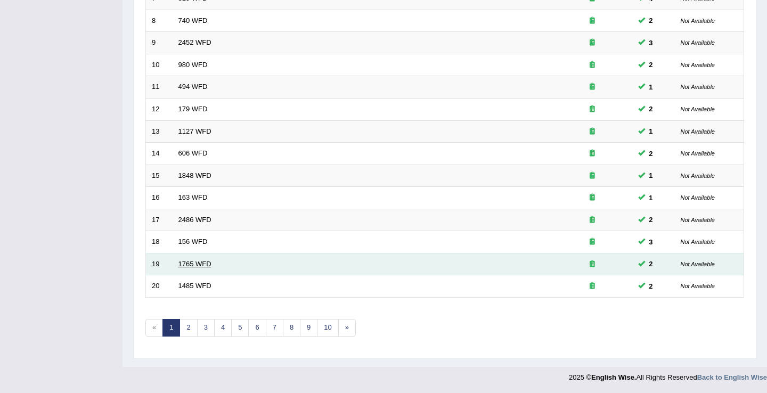
scroll to position [312, 0]
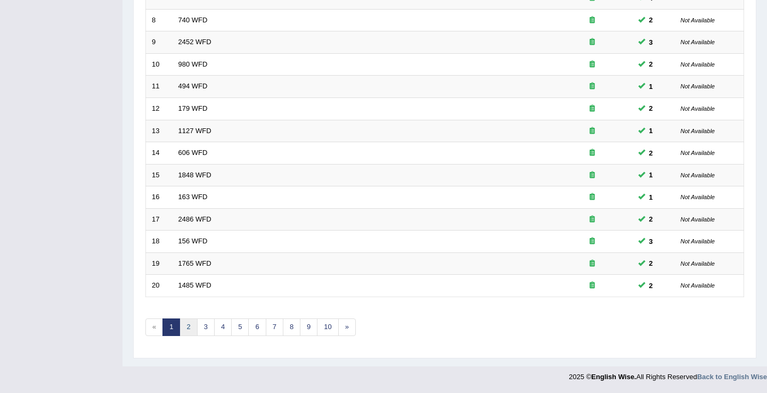
click at [185, 325] on link "2" at bounding box center [189, 328] width 18 height 18
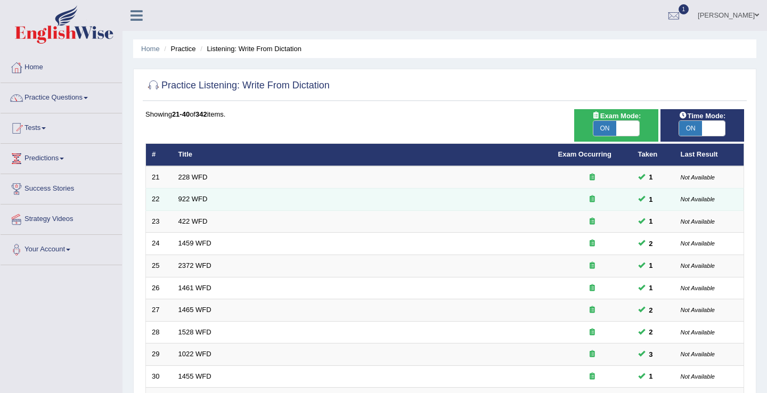
scroll to position [312, 0]
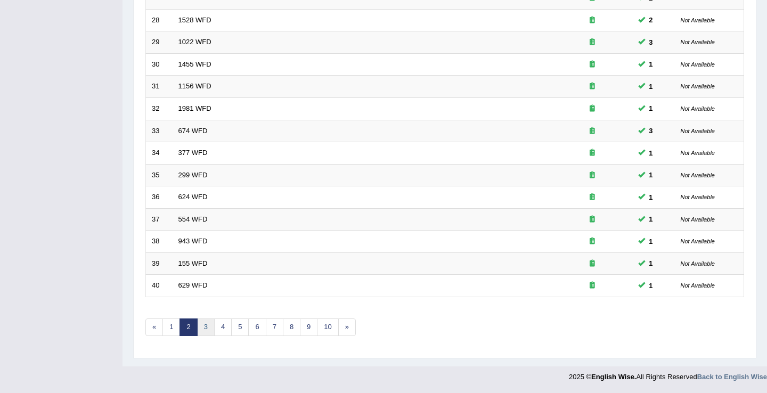
click at [204, 326] on link "3" at bounding box center [206, 328] width 18 height 18
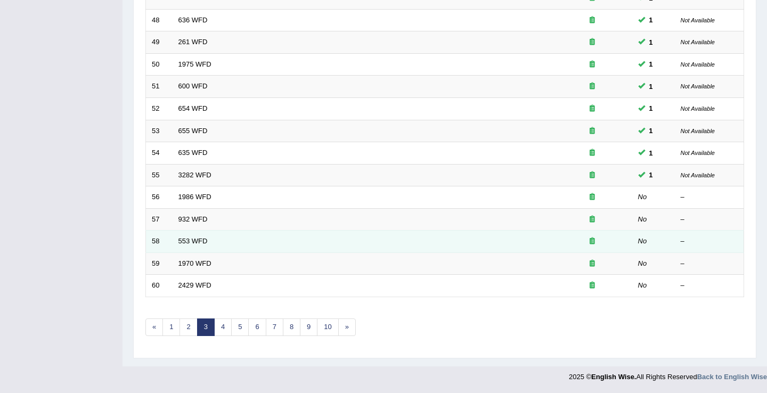
scroll to position [312, 0]
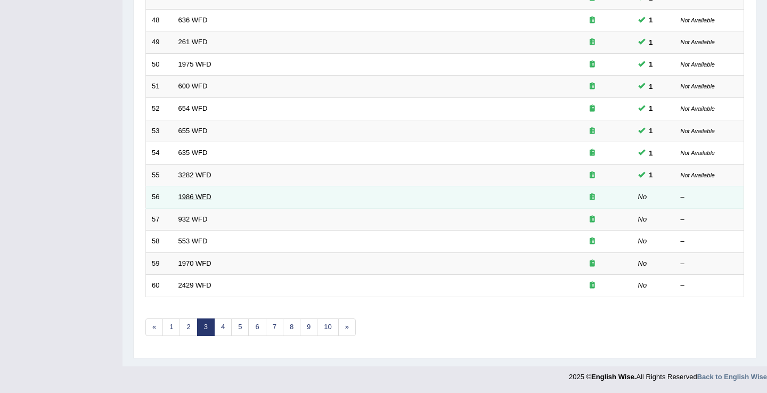
click at [188, 195] on link "1986 WFD" at bounding box center [194, 197] width 33 height 8
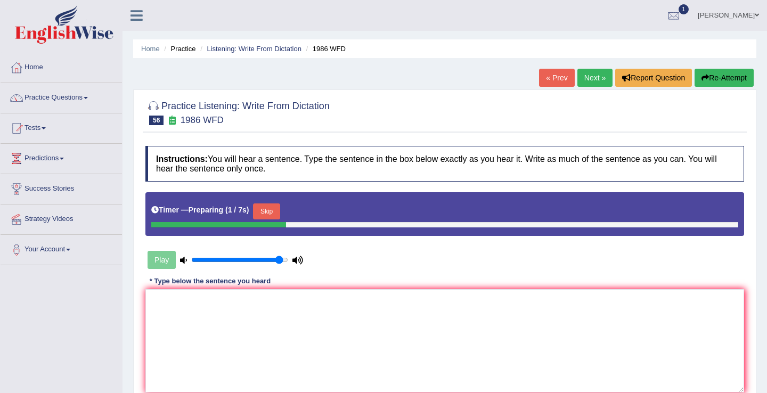
click at [268, 211] on button "Skip" at bounding box center [266, 212] width 27 height 16
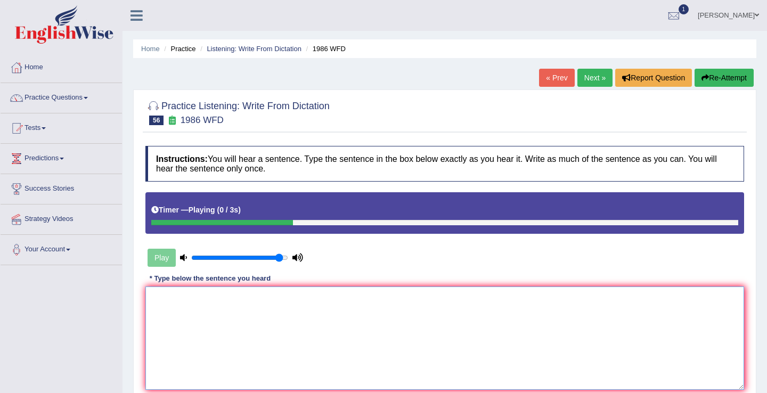
click at [267, 305] on textarea at bounding box center [444, 338] width 599 height 103
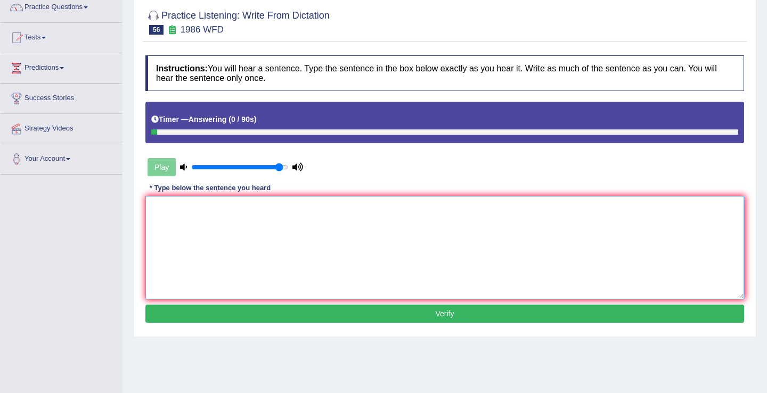
scroll to position [92, 0]
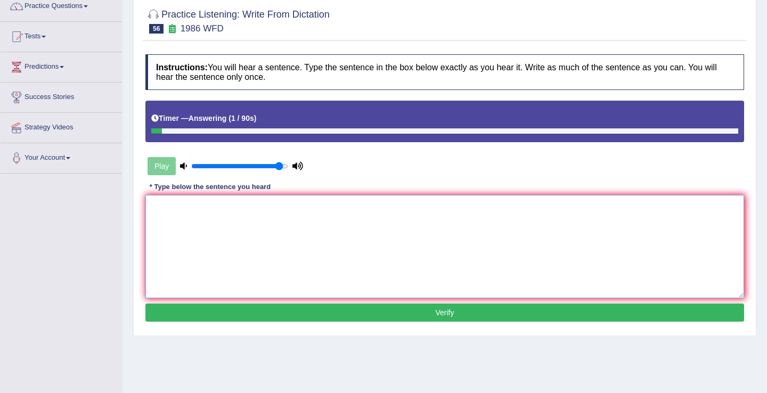
click at [224, 233] on textarea at bounding box center [444, 246] width 599 height 103
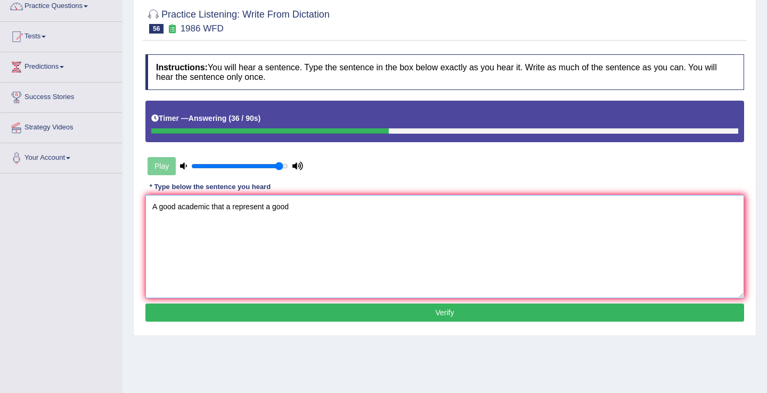
scroll to position [0, 0]
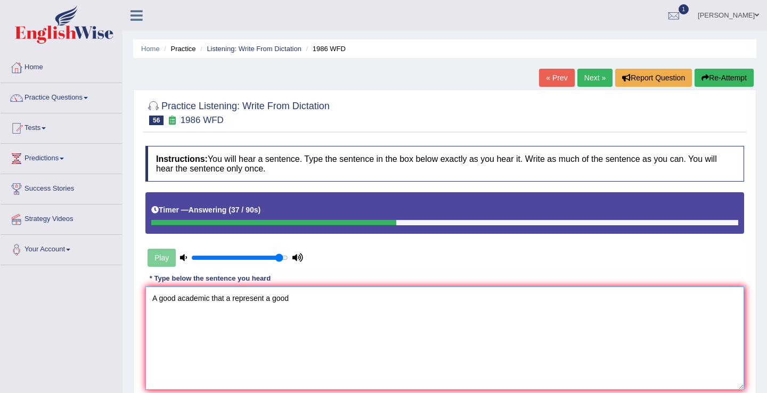
type textarea "A good academic that a represent a good"
click at [548, 78] on link "« Prev" at bounding box center [556, 78] width 35 height 18
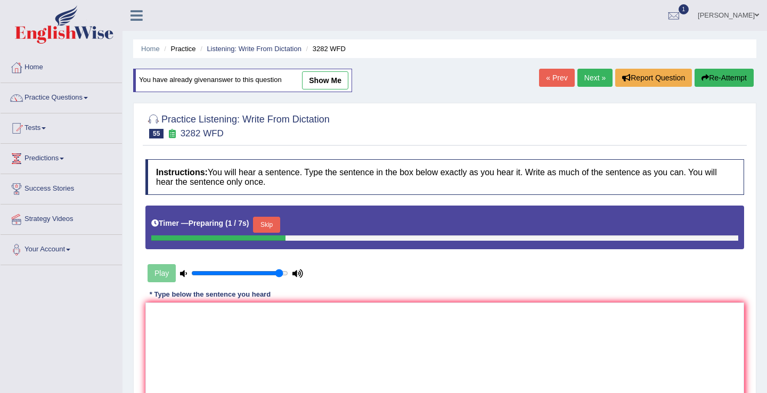
click at [589, 80] on link "Next »" at bounding box center [595, 78] width 35 height 18
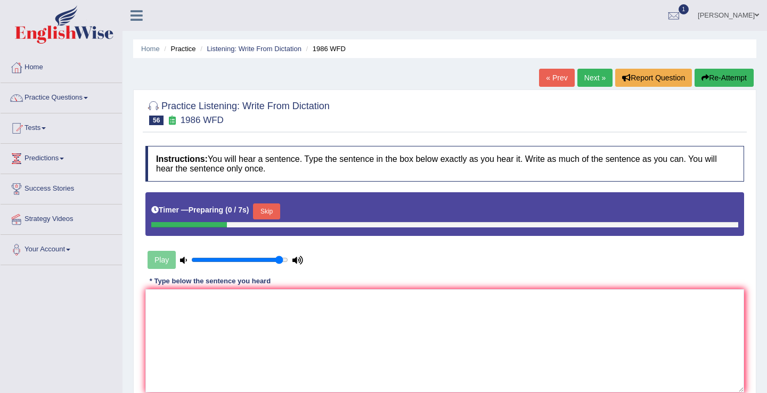
click at [273, 206] on button "Skip" at bounding box center [266, 212] width 27 height 16
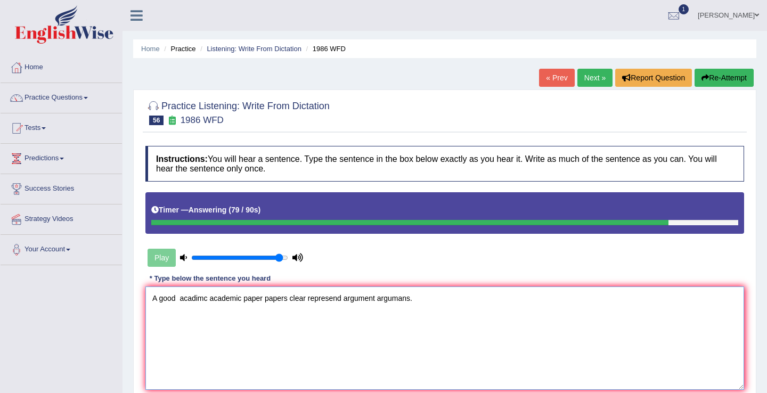
click at [347, 299] on textarea "A good acadimc academic paper papers clear represend argument argumans." at bounding box center [444, 338] width 599 height 103
type textarea "A good acadimc academic paper papers clear represend represntive a argument arg…"
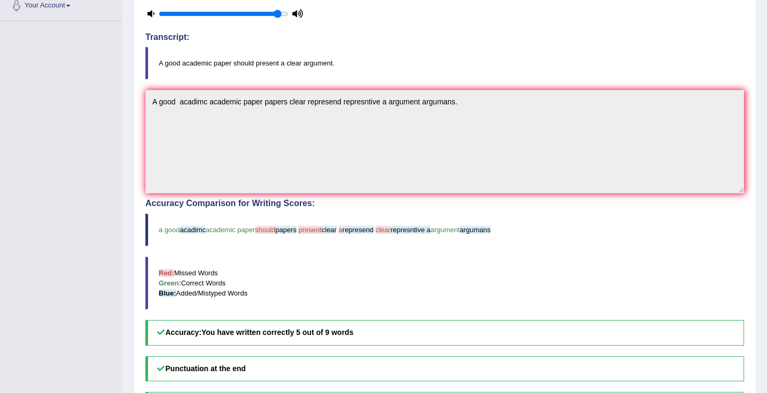
scroll to position [241, 0]
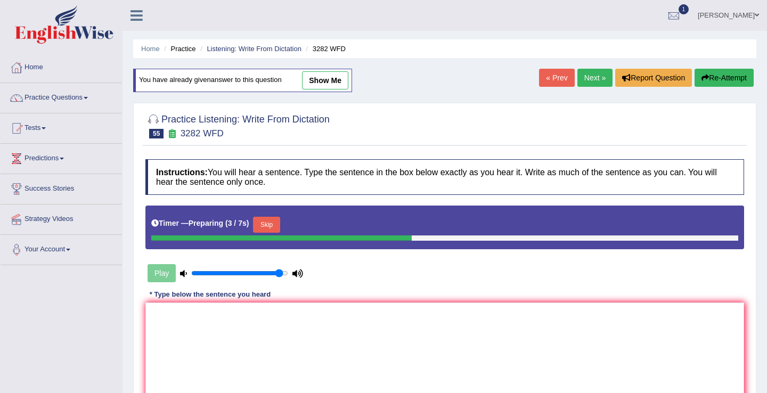
click at [582, 77] on link "Next »" at bounding box center [595, 78] width 35 height 18
click at [585, 83] on link "Next »" at bounding box center [595, 78] width 35 height 18
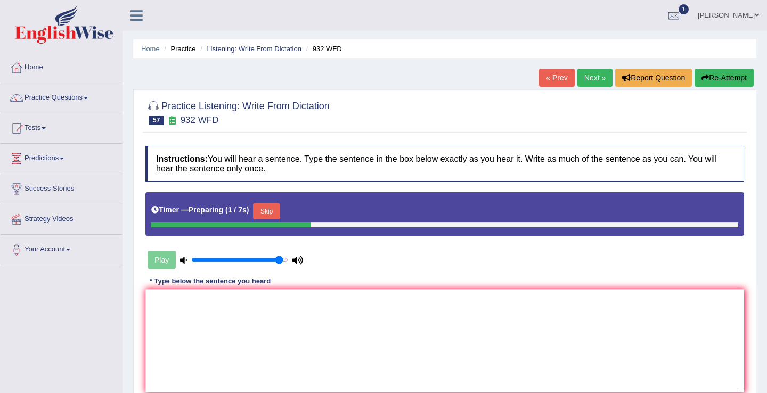
click at [275, 213] on button "Skip" at bounding box center [266, 212] width 27 height 16
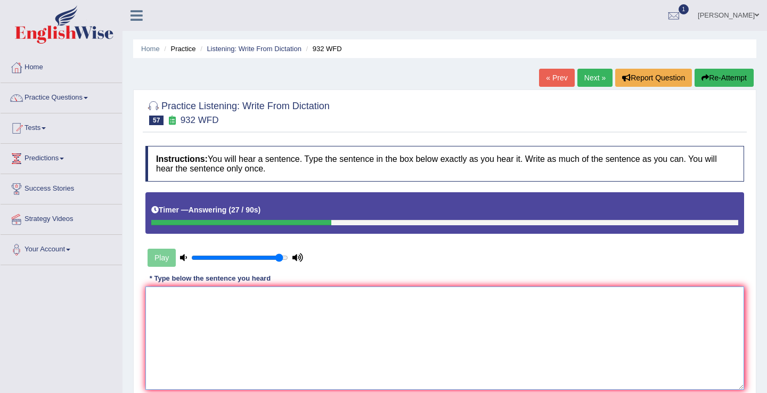
click at [273, 310] on textarea at bounding box center [444, 338] width 599 height 103
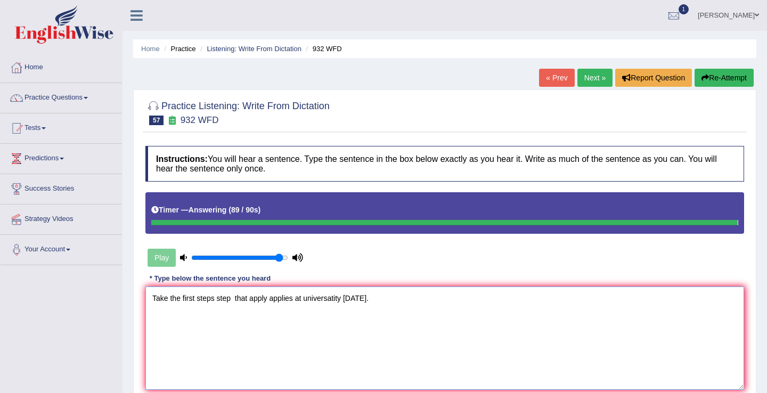
type textarea "Take the first steps step that apply applies at universatity today."
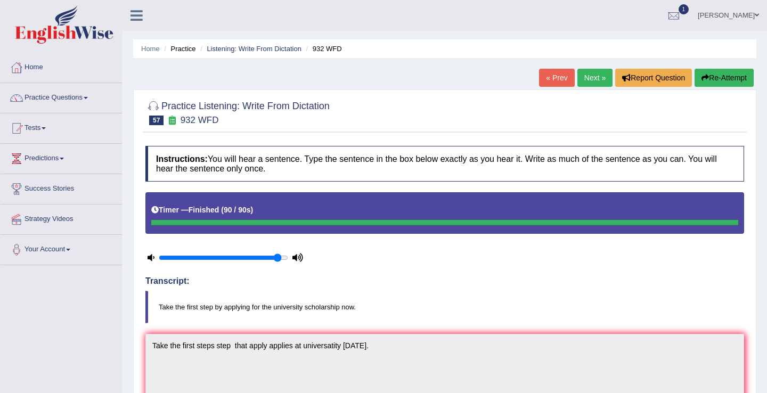
click at [582, 78] on link "Next »" at bounding box center [595, 78] width 35 height 18
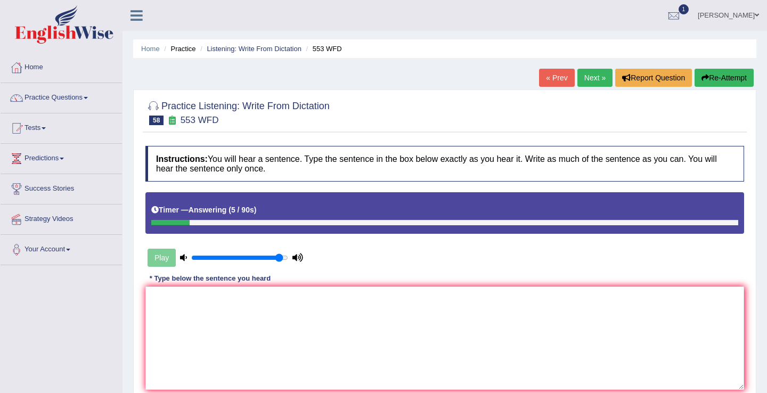
click at [552, 75] on link "« Prev" at bounding box center [556, 78] width 35 height 18
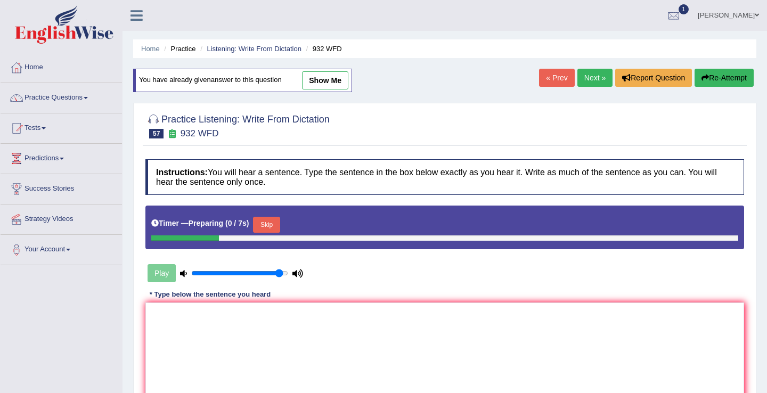
click at [588, 76] on link "Next »" at bounding box center [595, 78] width 35 height 18
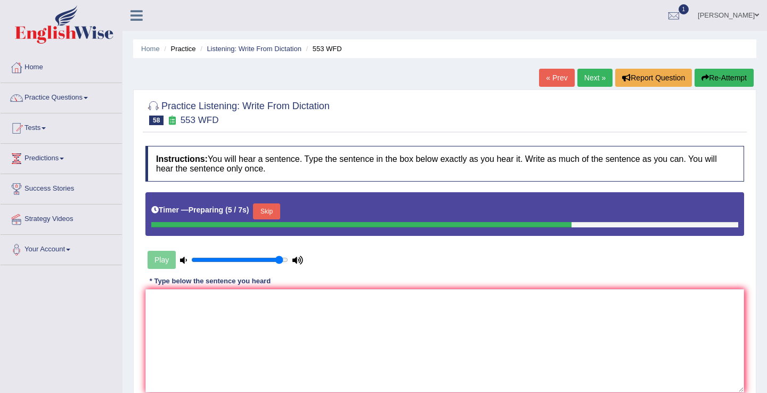
click at [267, 210] on button "Skip" at bounding box center [266, 212] width 27 height 16
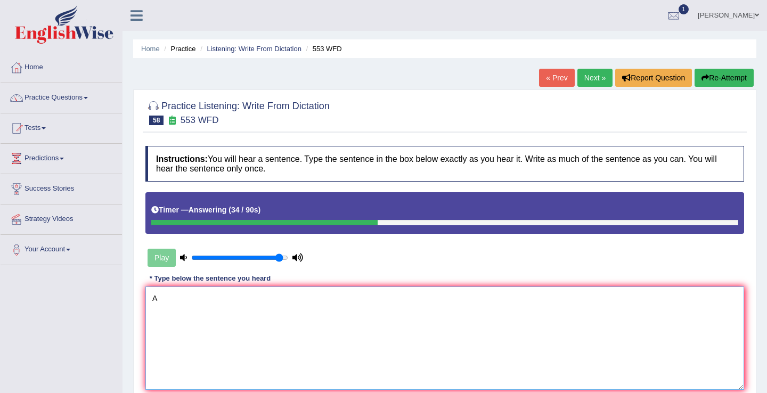
type textarea "A"
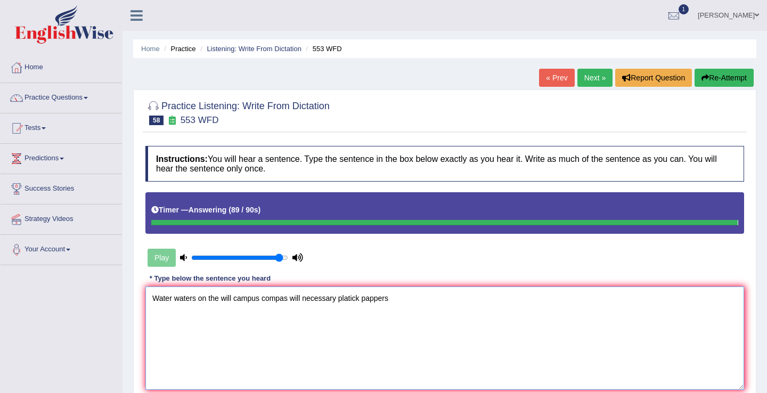
type textarea "Water waters on the will campus compas will necessary platick pappers"
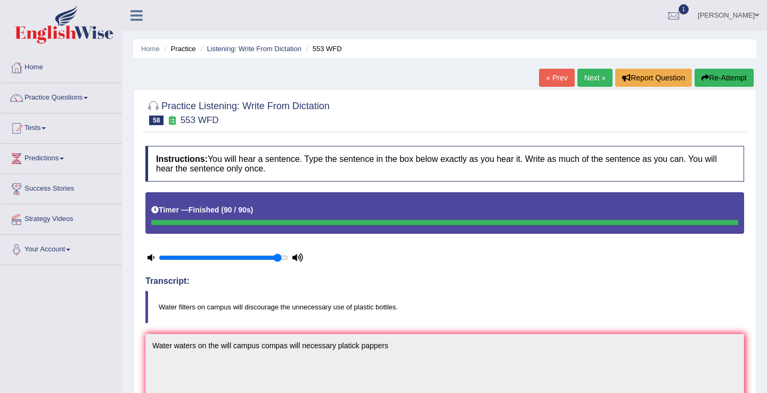
click at [587, 76] on link "Next »" at bounding box center [595, 78] width 35 height 18
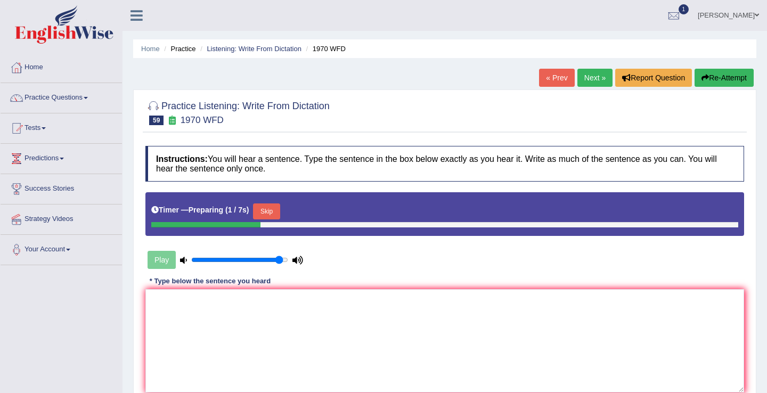
click at [279, 214] on button "Skip" at bounding box center [266, 212] width 27 height 16
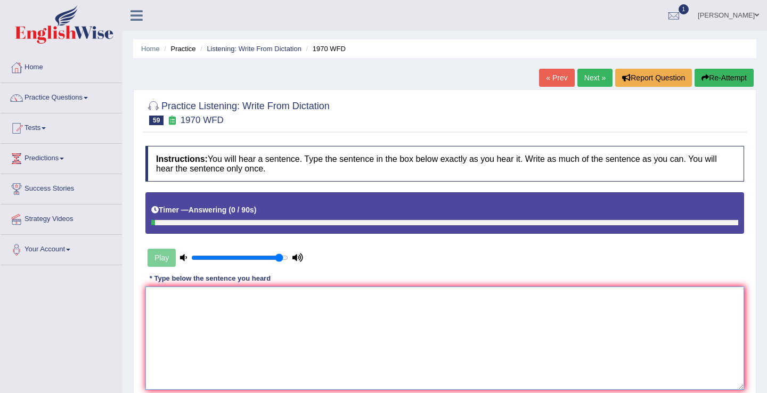
click at [191, 330] on textarea at bounding box center [444, 338] width 599 height 103
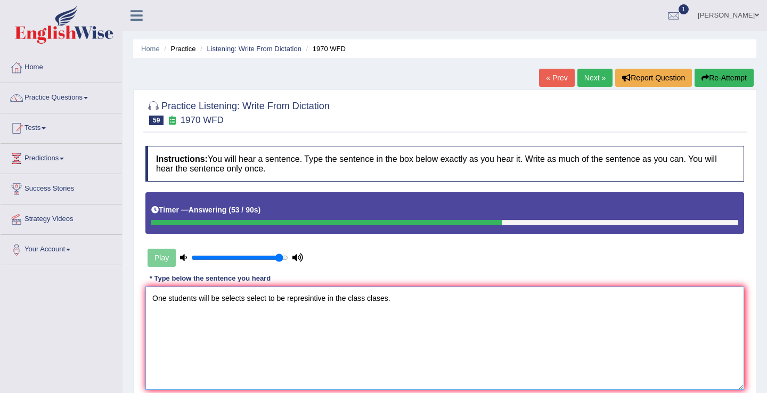
click at [199, 296] on textarea "One students will be selects select to be represintive in the class clases." at bounding box center [444, 338] width 599 height 103
click at [301, 300] on textarea "One students student will be selects select to be represintive in the class cla…" at bounding box center [444, 338] width 599 height 103
click at [296, 298] on textarea "One students student will be selects select to be represintive in the class cla…" at bounding box center [444, 338] width 599 height 103
click at [353, 299] on textarea "One students student will be selects selected select to be represintive in the …" at bounding box center [444, 338] width 599 height 103
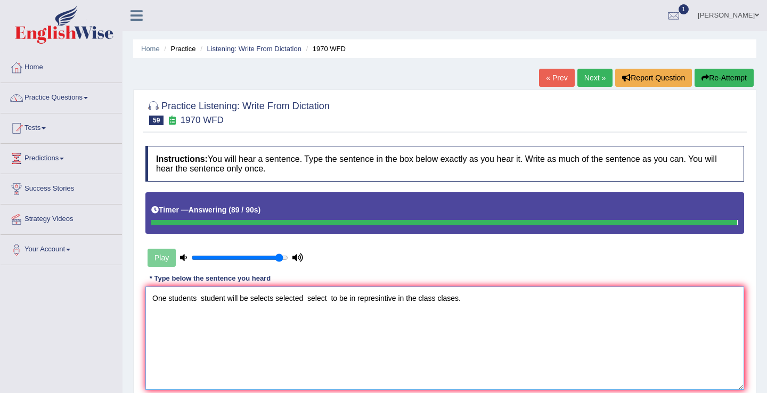
type textarea "One students student will be selects selected select to be in represintive in t…"
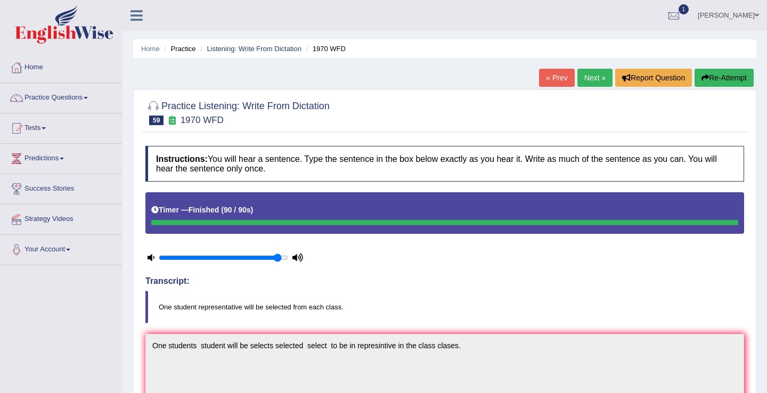
click at [596, 77] on link "Next »" at bounding box center [595, 78] width 35 height 18
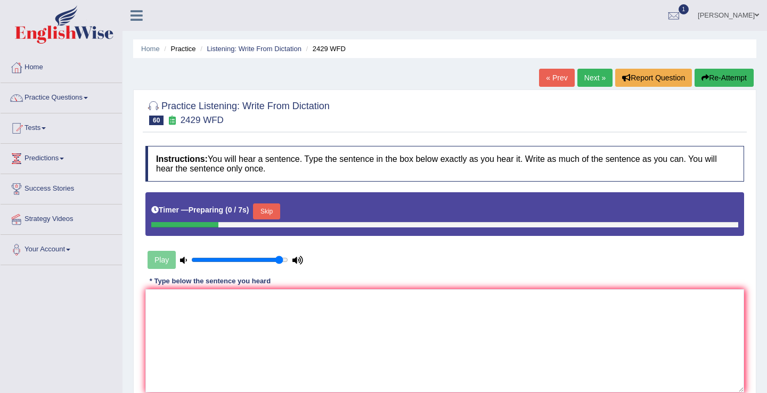
click at [274, 218] on button "Skip" at bounding box center [266, 212] width 27 height 16
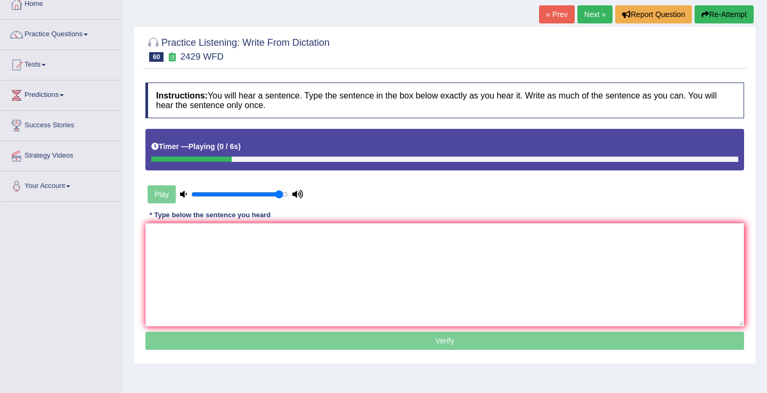
scroll to position [98, 0]
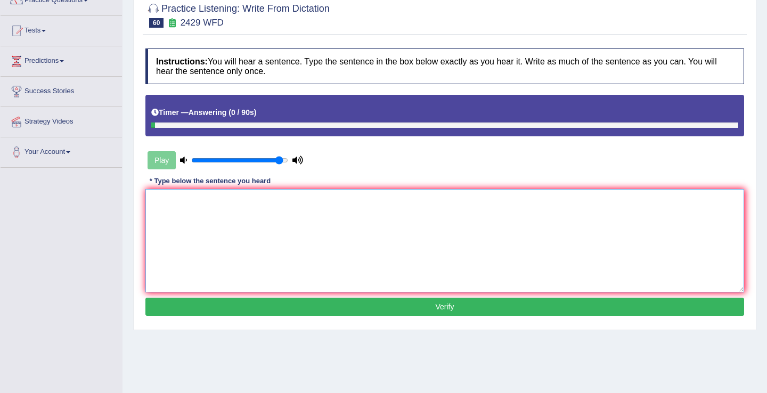
click at [296, 256] on textarea at bounding box center [444, 240] width 599 height 103
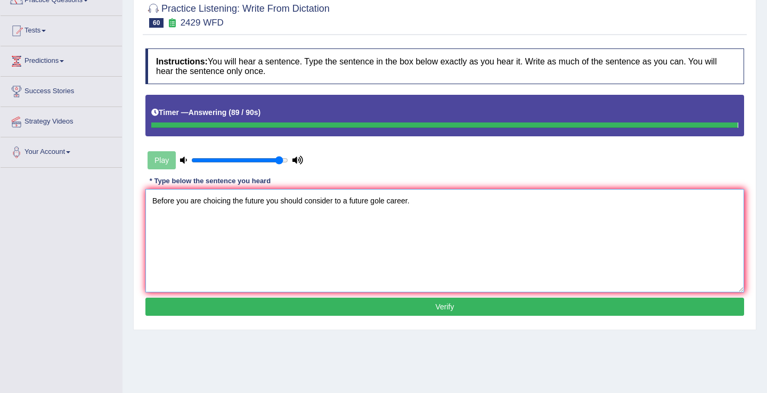
type textarea "Before you are choicing the future you should consider to a future gole career."
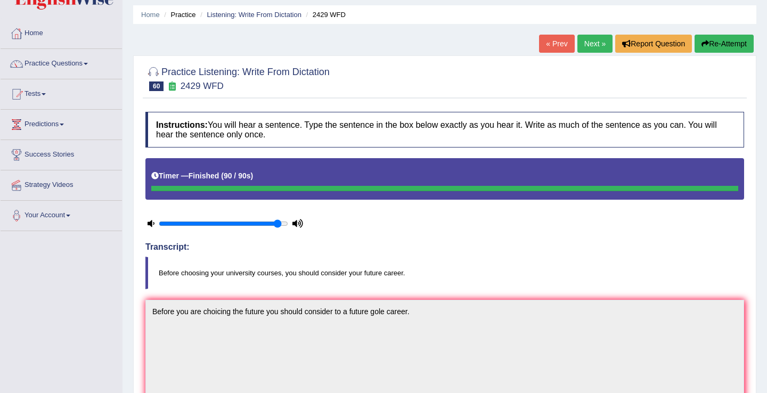
scroll to position [0, 0]
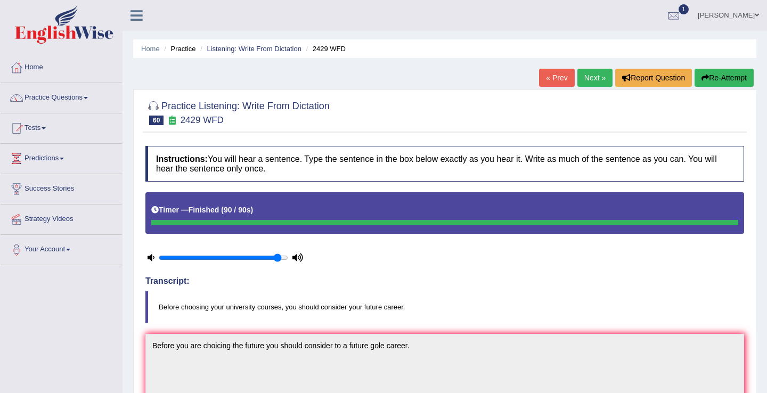
click at [590, 73] on link "Next »" at bounding box center [595, 78] width 35 height 18
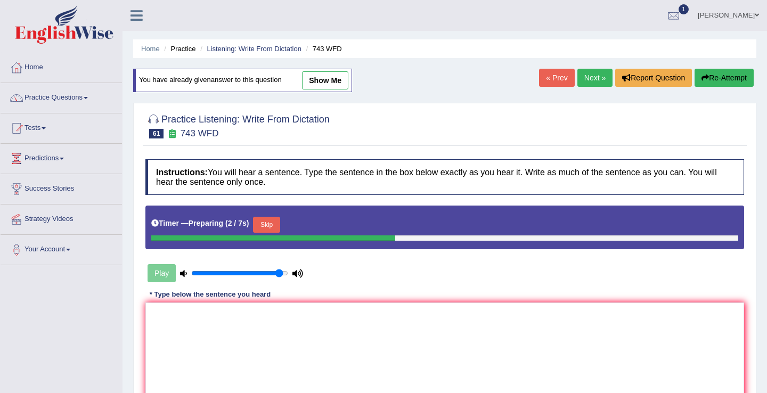
click at [326, 80] on link "show me" at bounding box center [325, 80] width 46 height 18
type textarea "Being bilingon does not nessasery means means to analyzes the languages."
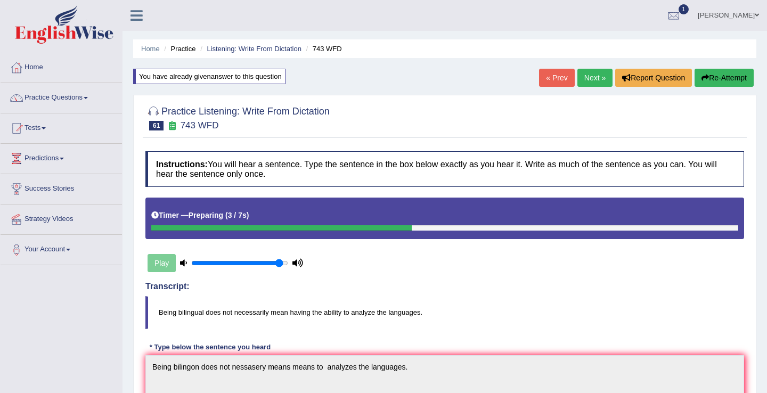
click at [593, 73] on link "Next »" at bounding box center [595, 78] width 35 height 18
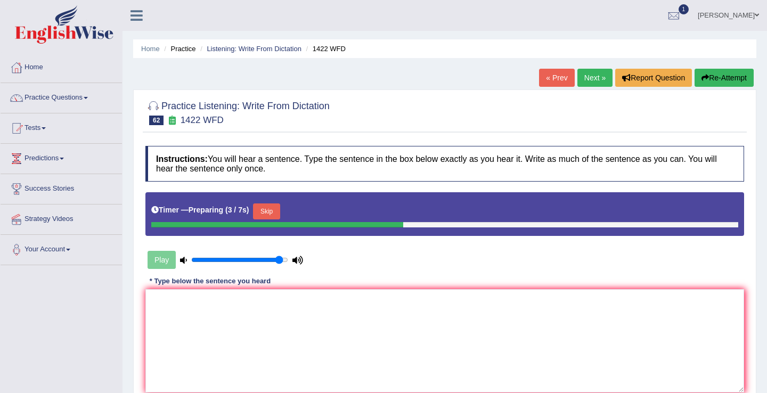
click at [266, 210] on button "Skip" at bounding box center [266, 212] width 27 height 16
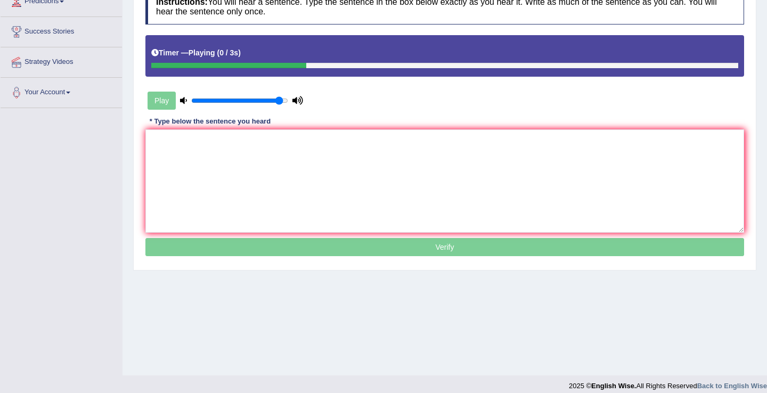
scroll to position [160, 0]
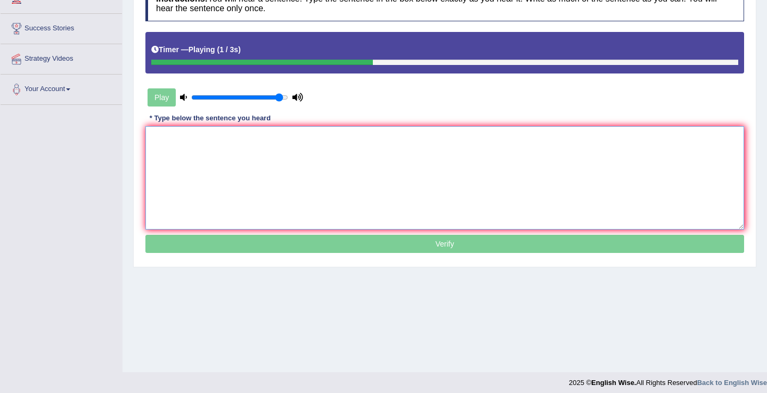
click at [277, 188] on textarea at bounding box center [444, 177] width 599 height 103
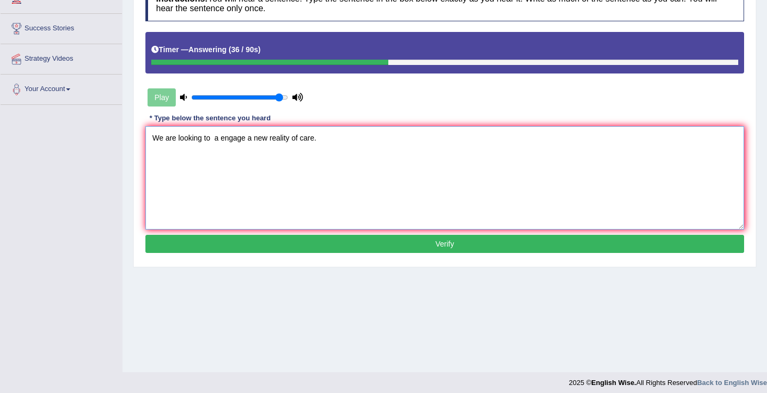
type textarea "We are looking to a engage a new reality of care."
click at [342, 235] on div "Instructions: You will hear a sentence. Type the sentence in the box below exac…" at bounding box center [445, 120] width 604 height 281
click at [344, 242] on button "Verify" at bounding box center [444, 244] width 599 height 18
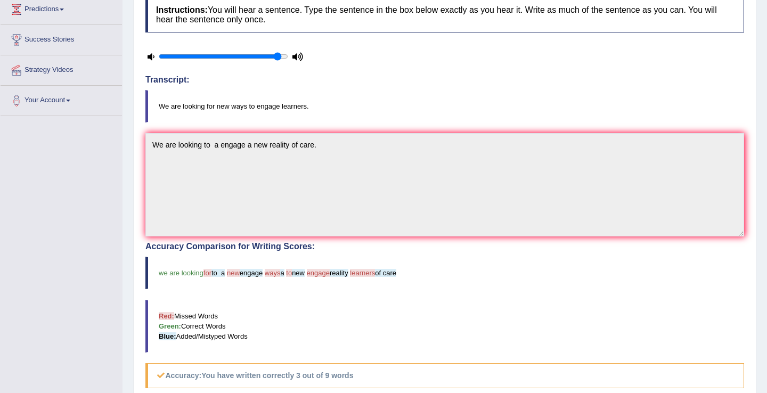
scroll to position [0, 0]
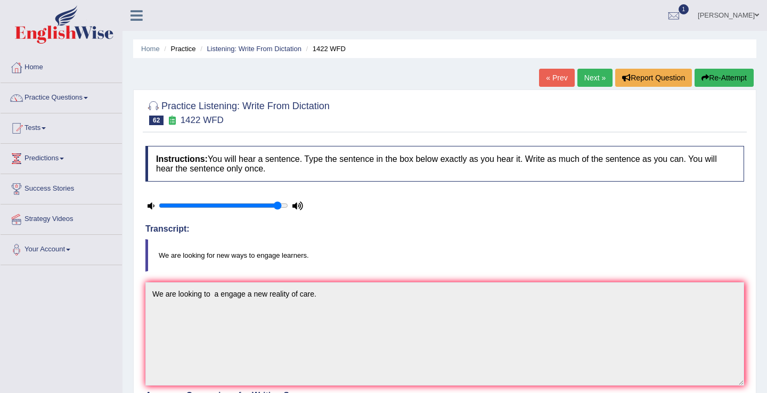
click at [586, 77] on link "Next »" at bounding box center [595, 78] width 35 height 18
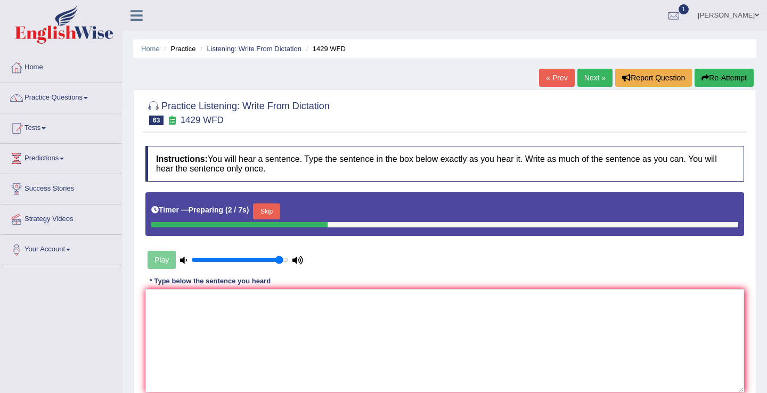
click at [274, 214] on button "Skip" at bounding box center [266, 212] width 27 height 16
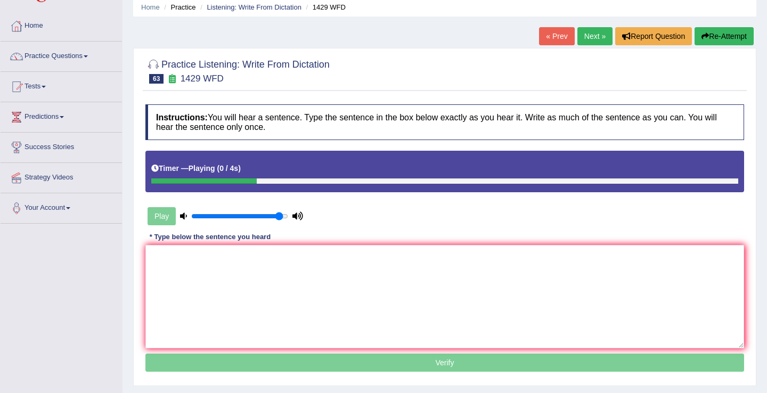
scroll to position [78, 0]
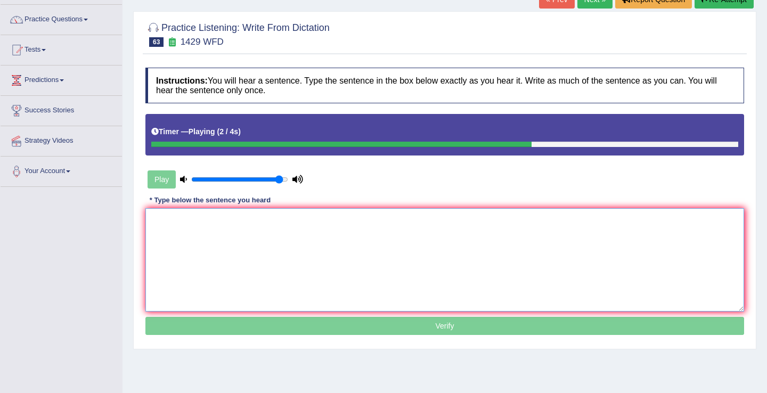
click at [266, 277] on textarea at bounding box center [444, 259] width 599 height 103
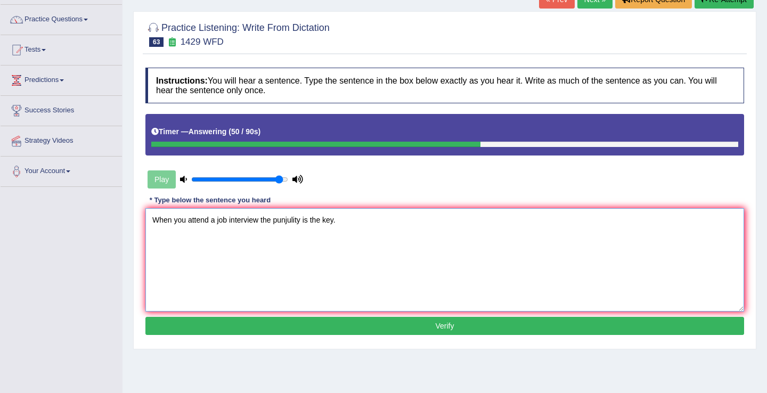
type textarea "When you attend a job interview the punjulity is the key."
click at [332, 332] on button "Verify" at bounding box center [444, 326] width 599 height 18
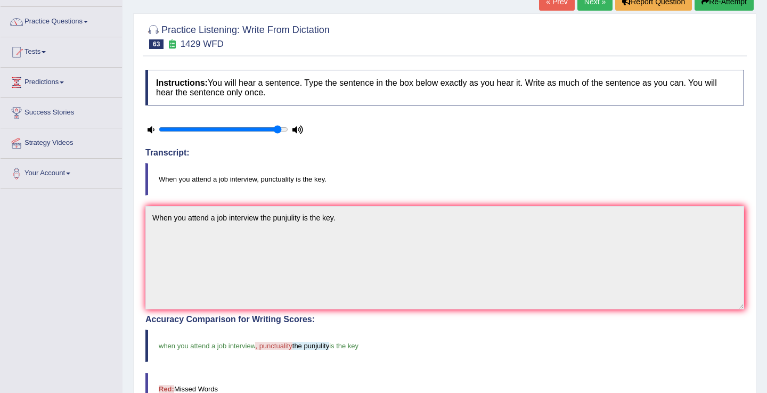
scroll to position [70, 0]
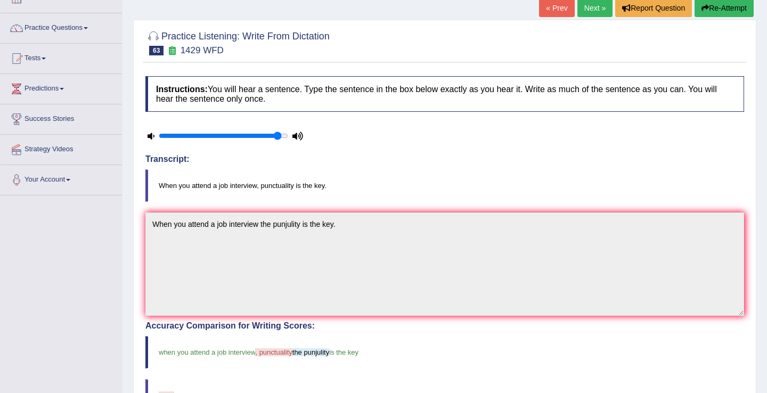
click at [584, 12] on link "Next »" at bounding box center [595, 8] width 35 height 18
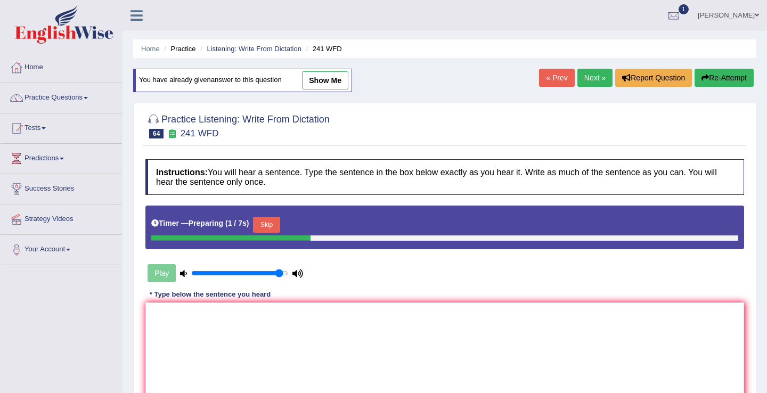
click at [583, 80] on link "Next »" at bounding box center [595, 78] width 35 height 18
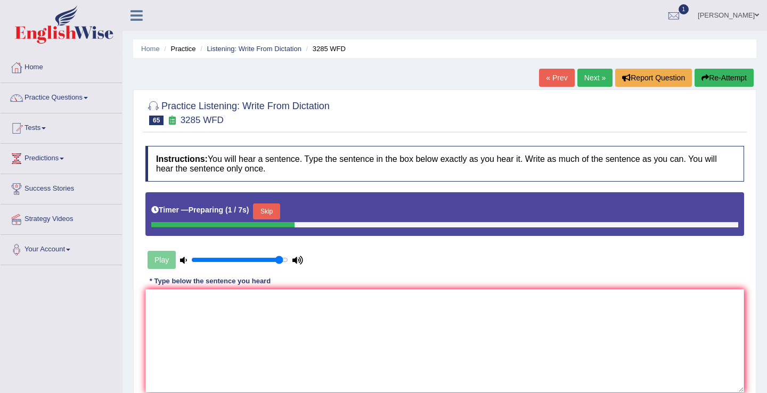
click at [275, 216] on button "Skip" at bounding box center [266, 212] width 27 height 16
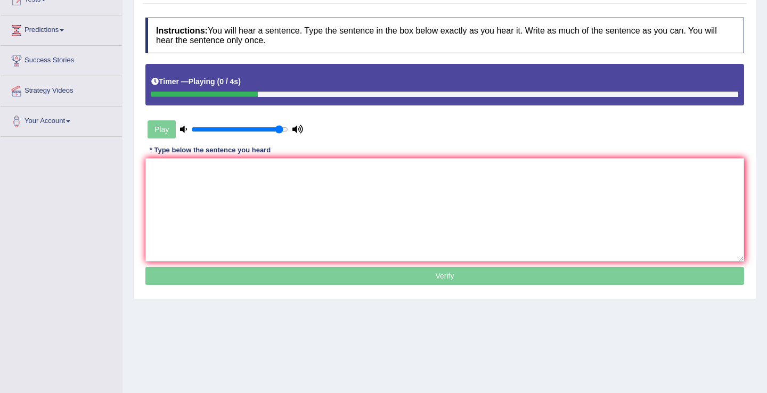
scroll to position [127, 0]
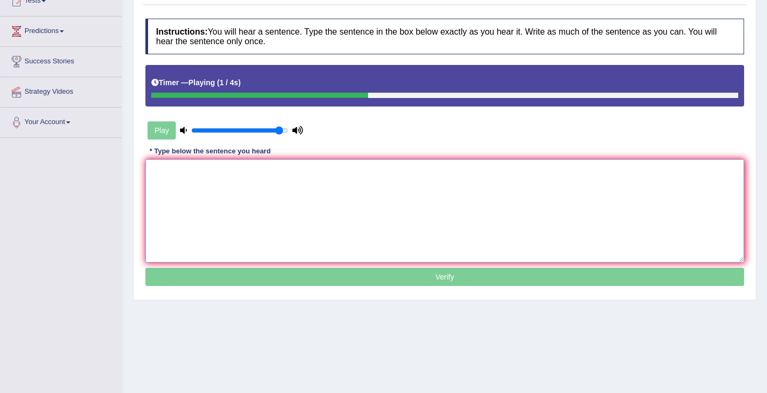
click at [296, 226] on textarea at bounding box center [444, 210] width 599 height 103
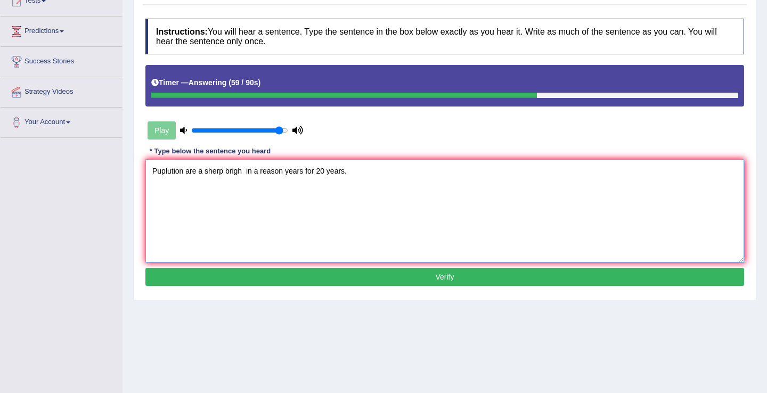
click at [244, 167] on textarea "Puplution are a sherp brigh in a reason years for 20 years." at bounding box center [444, 210] width 599 height 103
click at [184, 170] on textarea "Puplution are a sherp brighter brighters in a reason years for 20 years." at bounding box center [444, 210] width 599 height 103
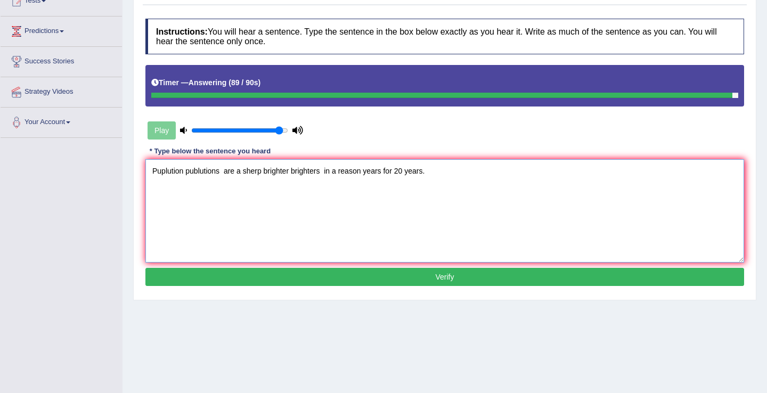
click at [153, 171] on textarea "Puplution publutions are a sherp brighter brighters in a reason years for 20 ye…" at bounding box center [444, 210] width 599 height 103
type textarea "Puplution publutions are a sherp brighter brighters in a reason years for 20 ye…"
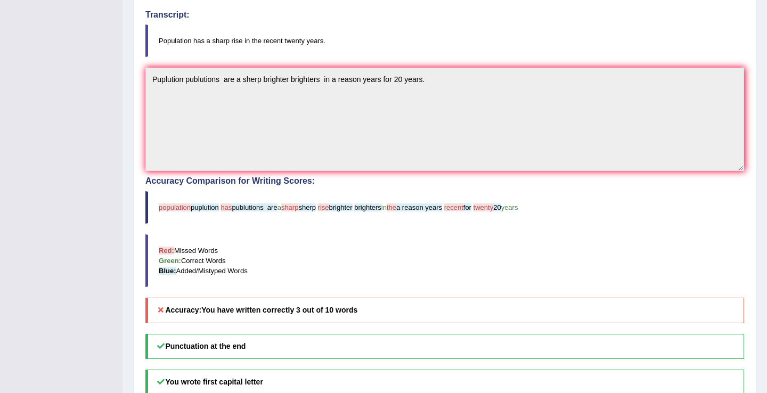
scroll to position [0, 0]
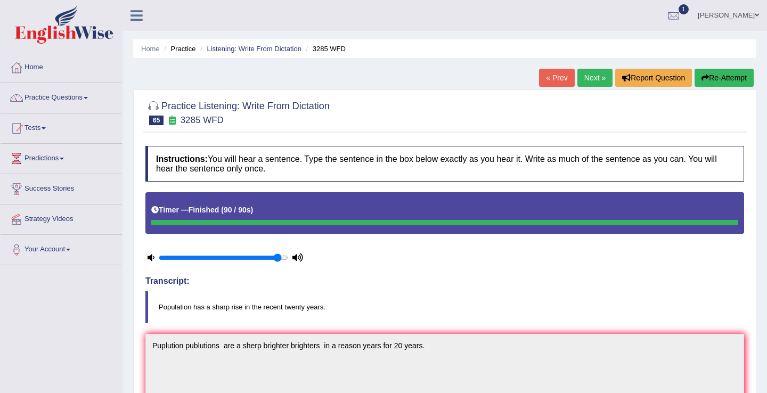
click at [585, 78] on link "Next »" at bounding box center [595, 78] width 35 height 18
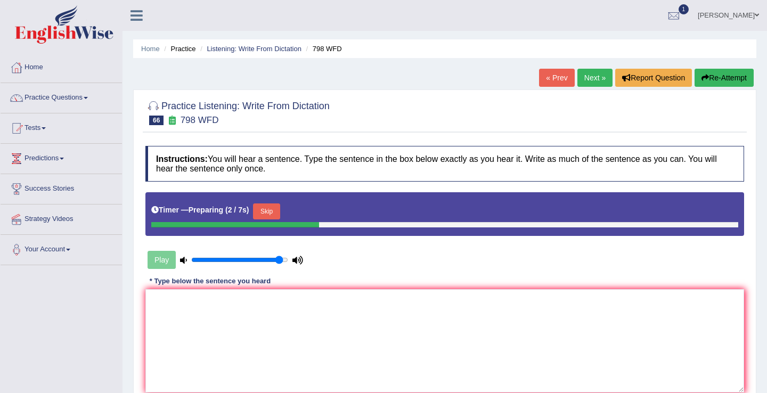
click at [271, 209] on button "Skip" at bounding box center [266, 212] width 27 height 16
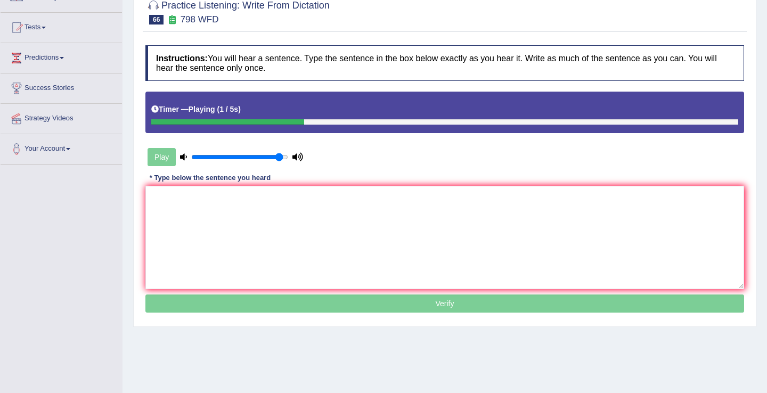
scroll to position [99, 0]
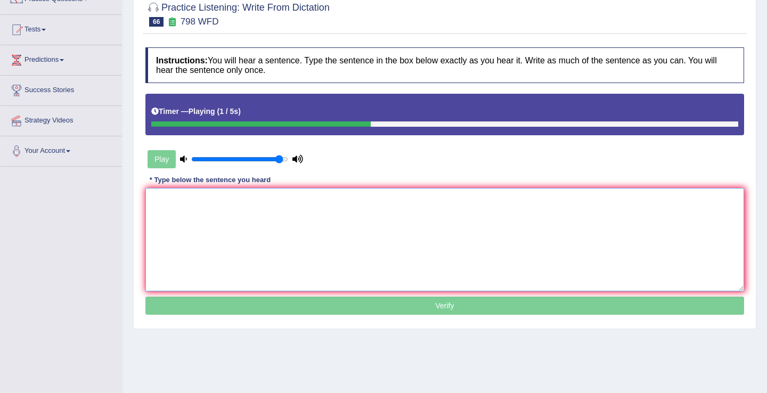
click at [351, 230] on textarea at bounding box center [444, 239] width 599 height 103
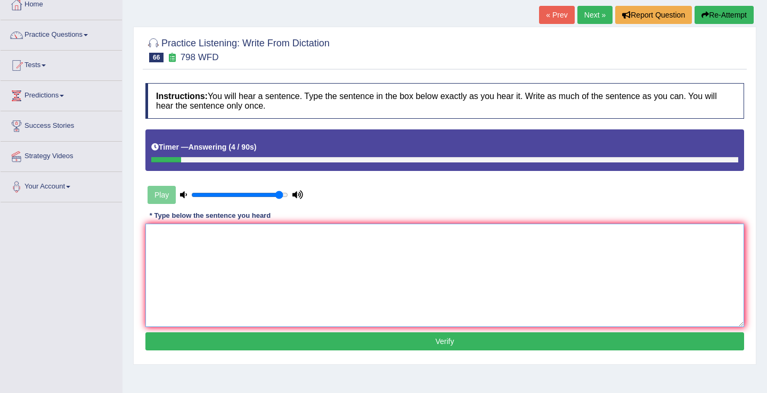
scroll to position [0, 0]
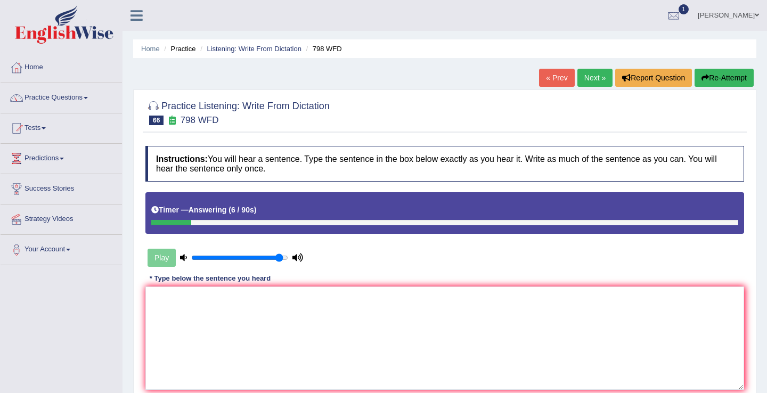
click at [581, 79] on link "Next »" at bounding box center [595, 78] width 35 height 18
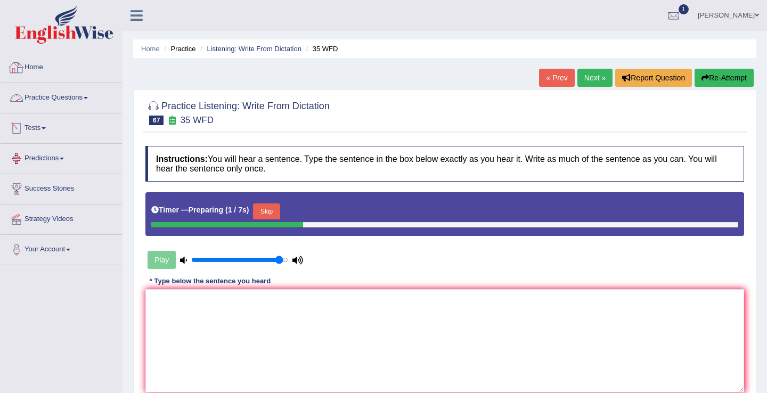
click at [35, 61] on link "Home" at bounding box center [61, 66] width 121 height 27
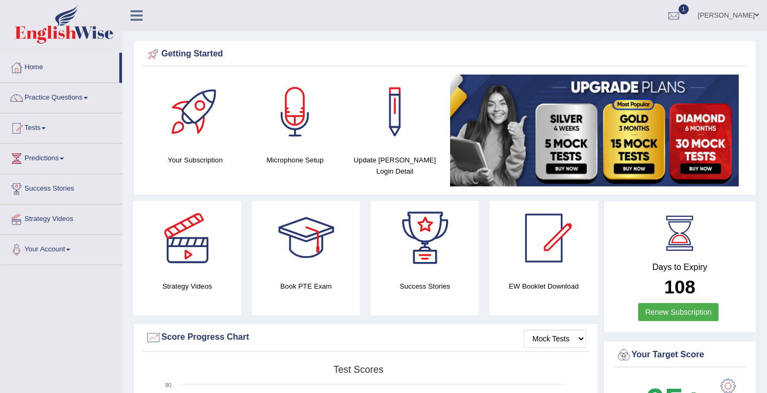
click at [739, 16] on link "[PERSON_NAME]" at bounding box center [728, 14] width 77 height 28
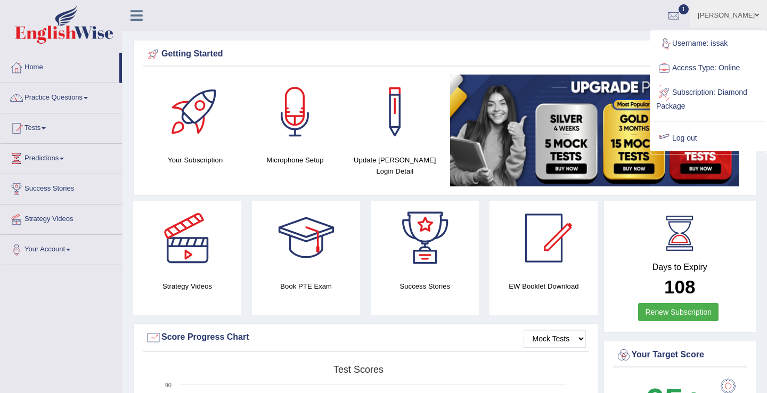
click at [694, 134] on link "Log out" at bounding box center [708, 138] width 115 height 25
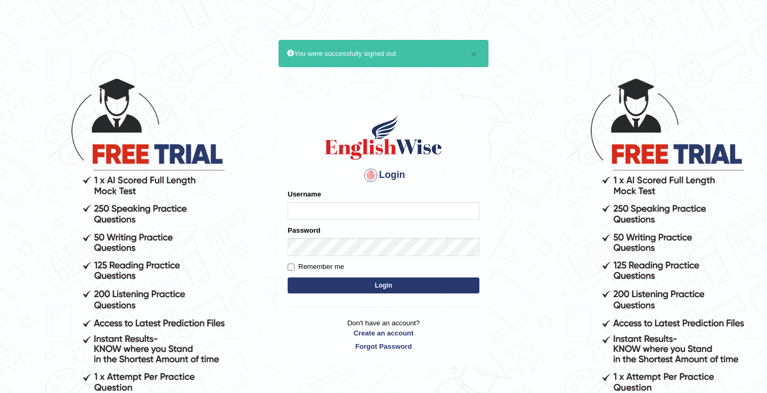
scroll to position [6, 0]
